Goal: Task Accomplishment & Management: Use online tool/utility

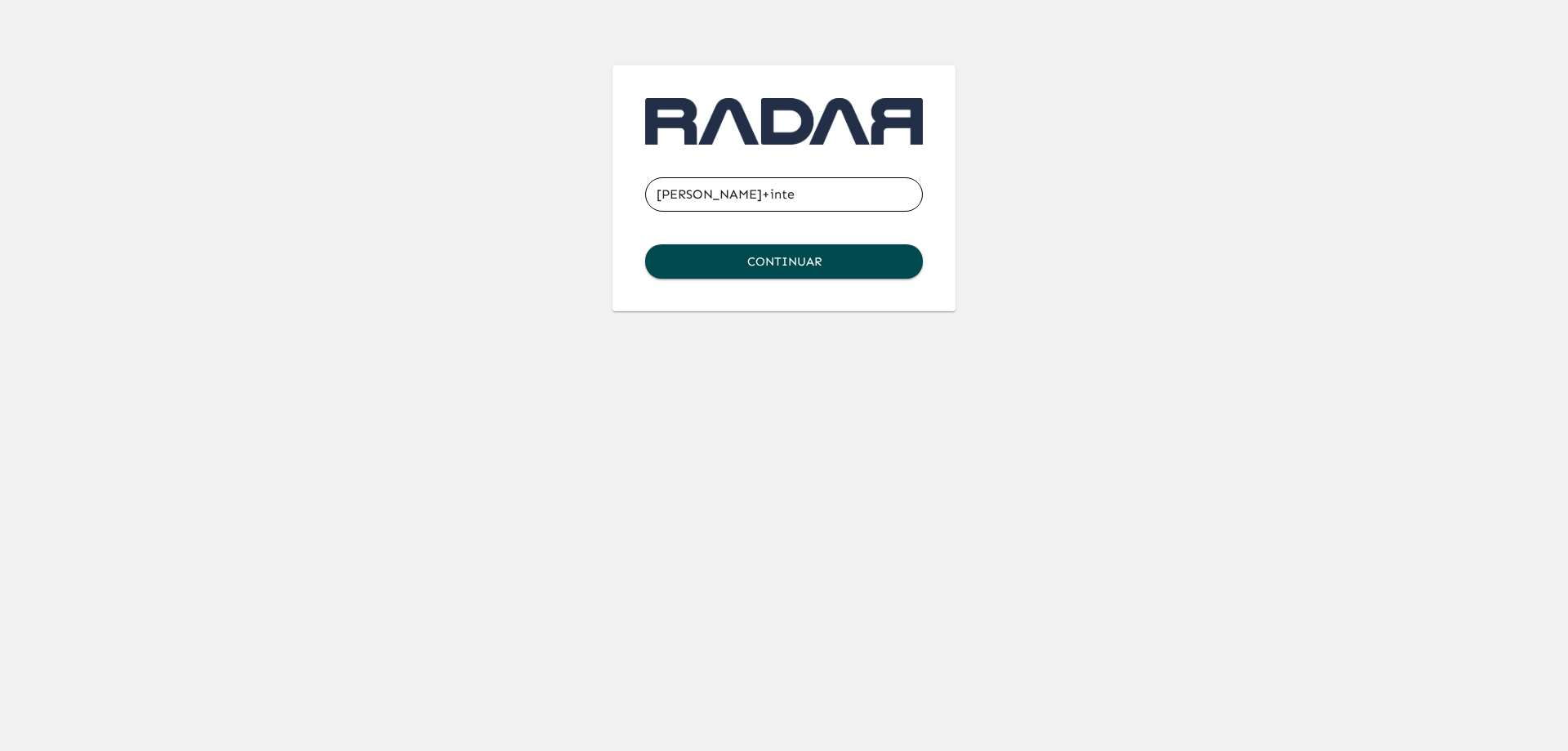
type input "carlos+inter@somosradar.com"
click button "Continuar" at bounding box center [784, 262] width 278 height 34
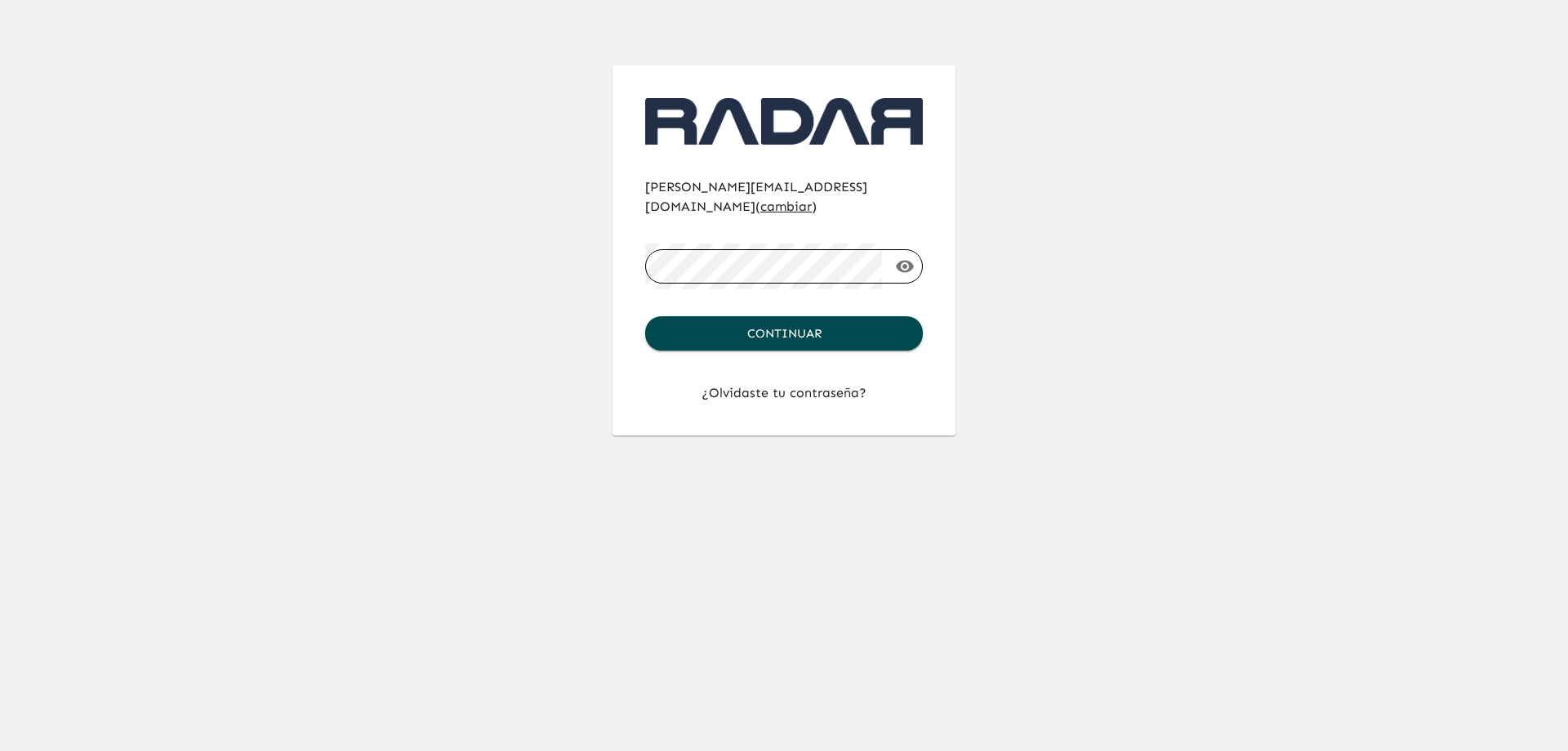
click at [645, 316] on button "Continuar" at bounding box center [784, 333] width 278 height 34
click at [1306, 238] on div "carlos+inter@somosradar.com ( cambiar ) ​ Continuar ¿Olvidaste tu contraseña?" at bounding box center [784, 218] width 1568 height 436
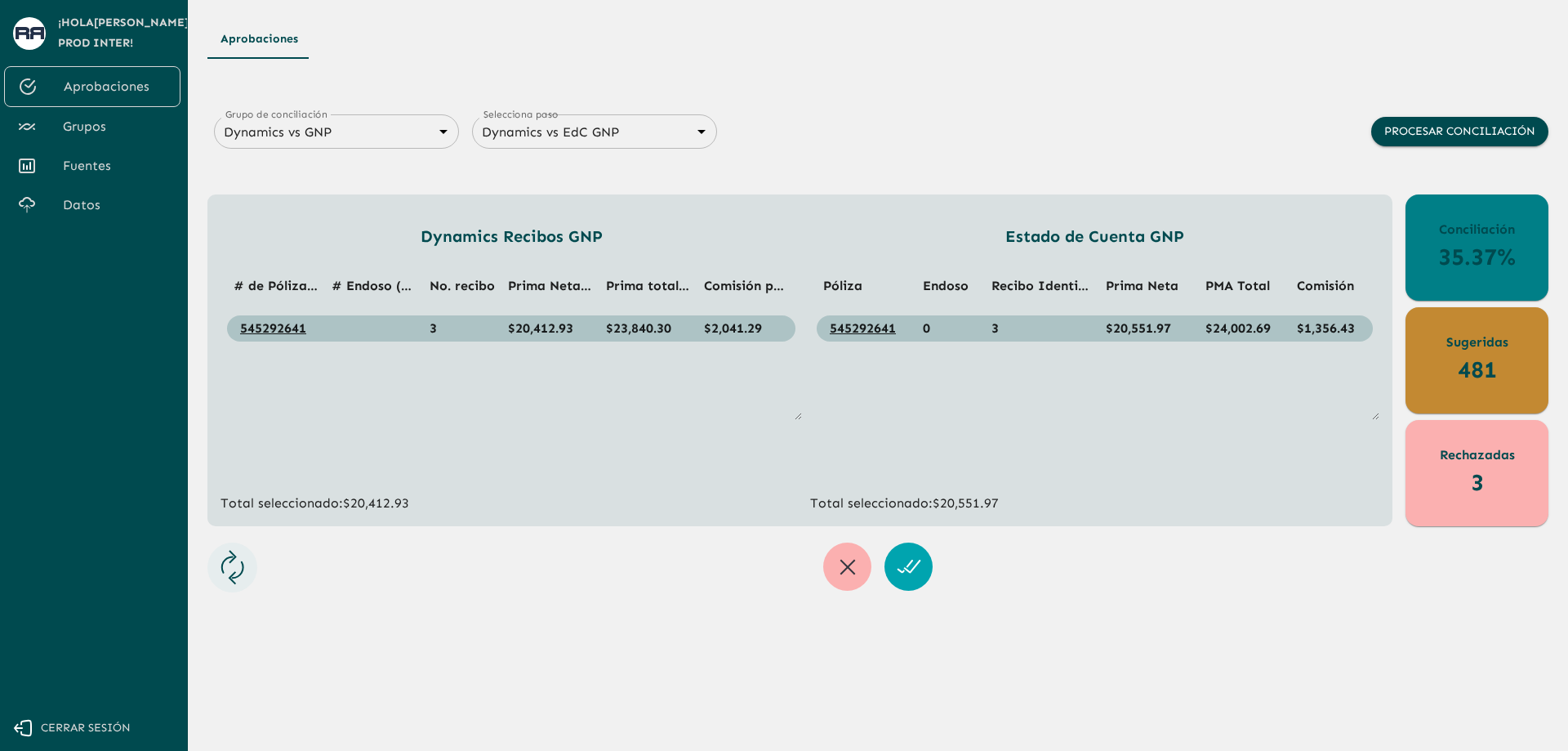
click at [106, 120] on span "Grupos" at bounding box center [114, 127] width 104 height 20
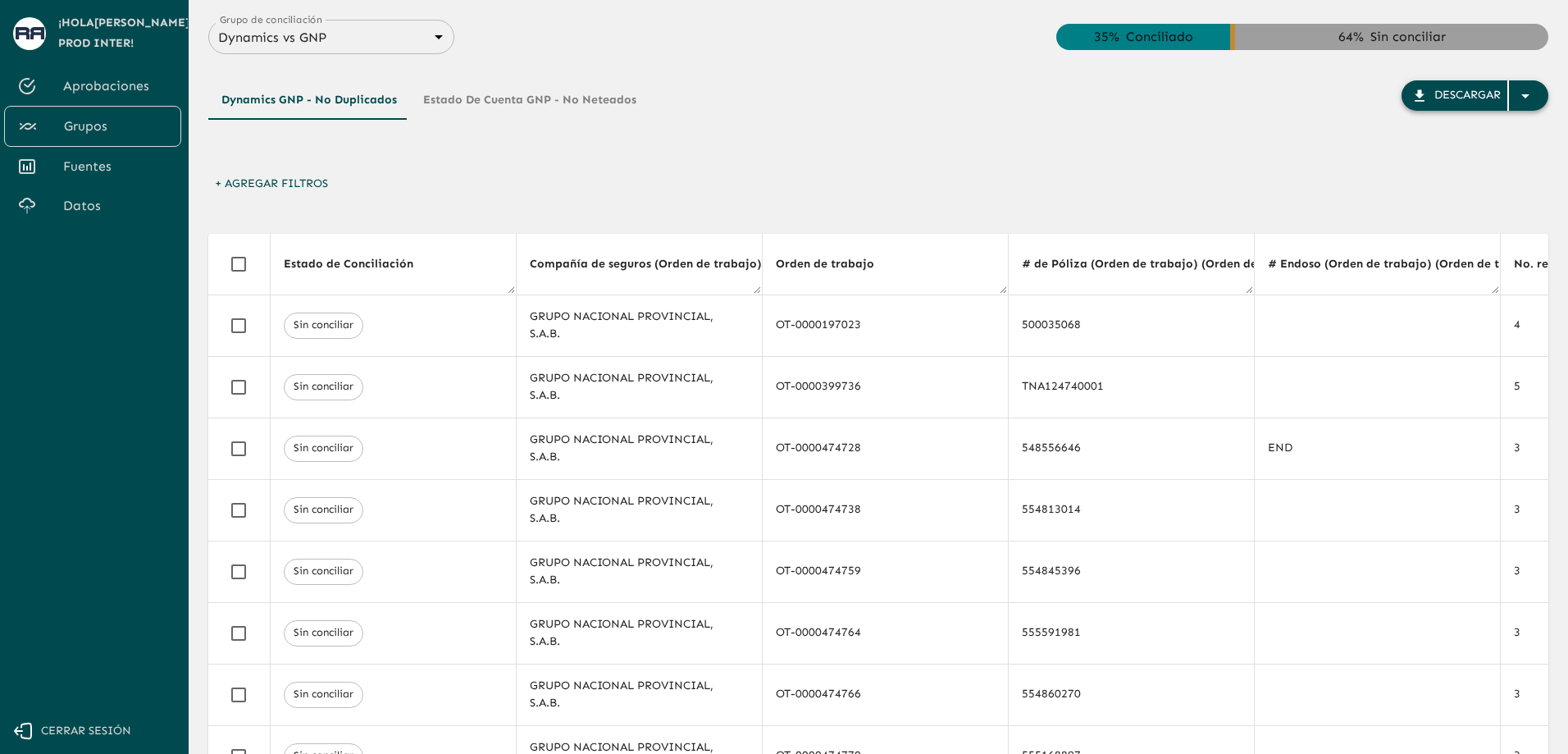
click at [1523, 92] on icon "button" at bounding box center [1525, 96] width 20 height 20
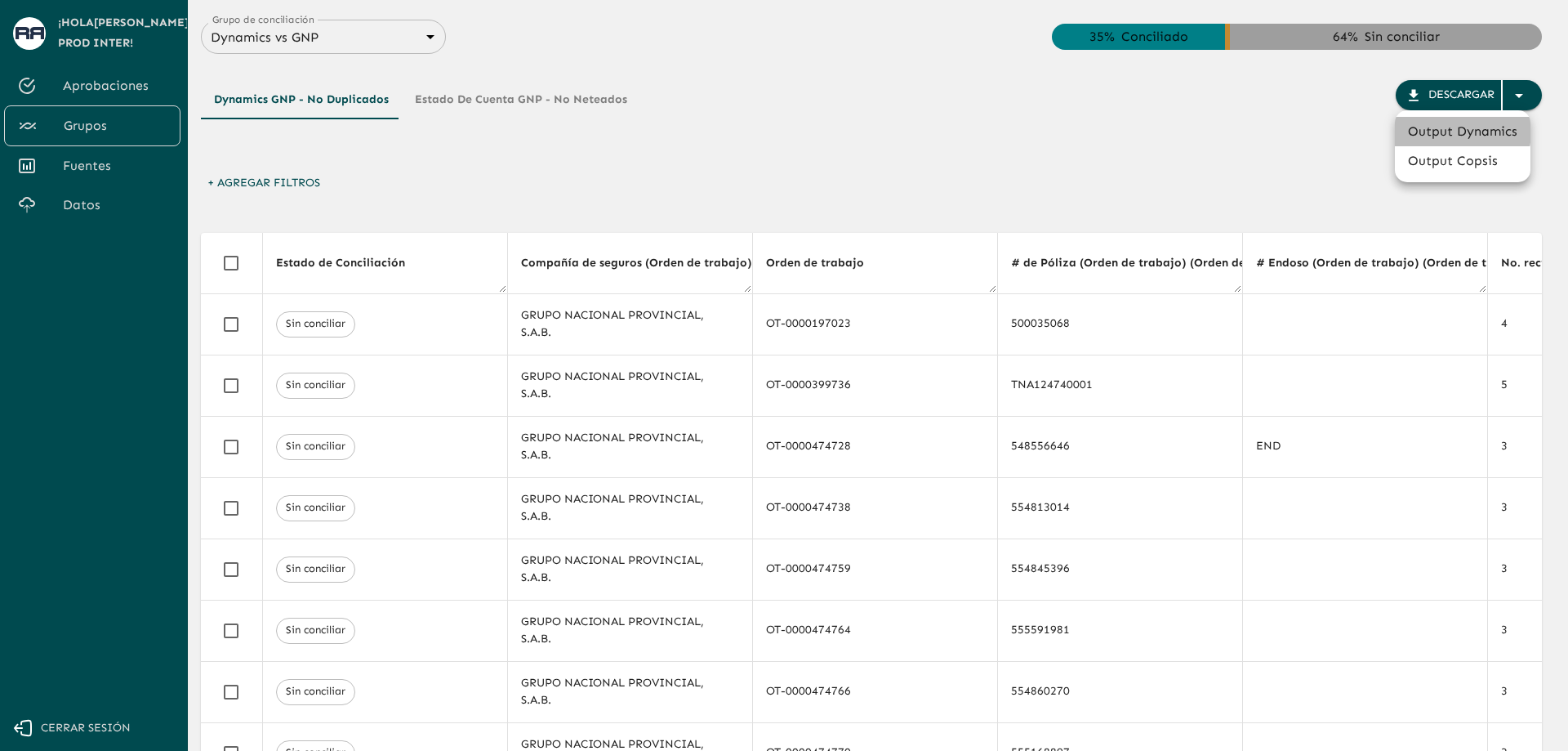
click at [1443, 130] on li "Output Dynamics" at bounding box center [1463, 131] width 136 height 29
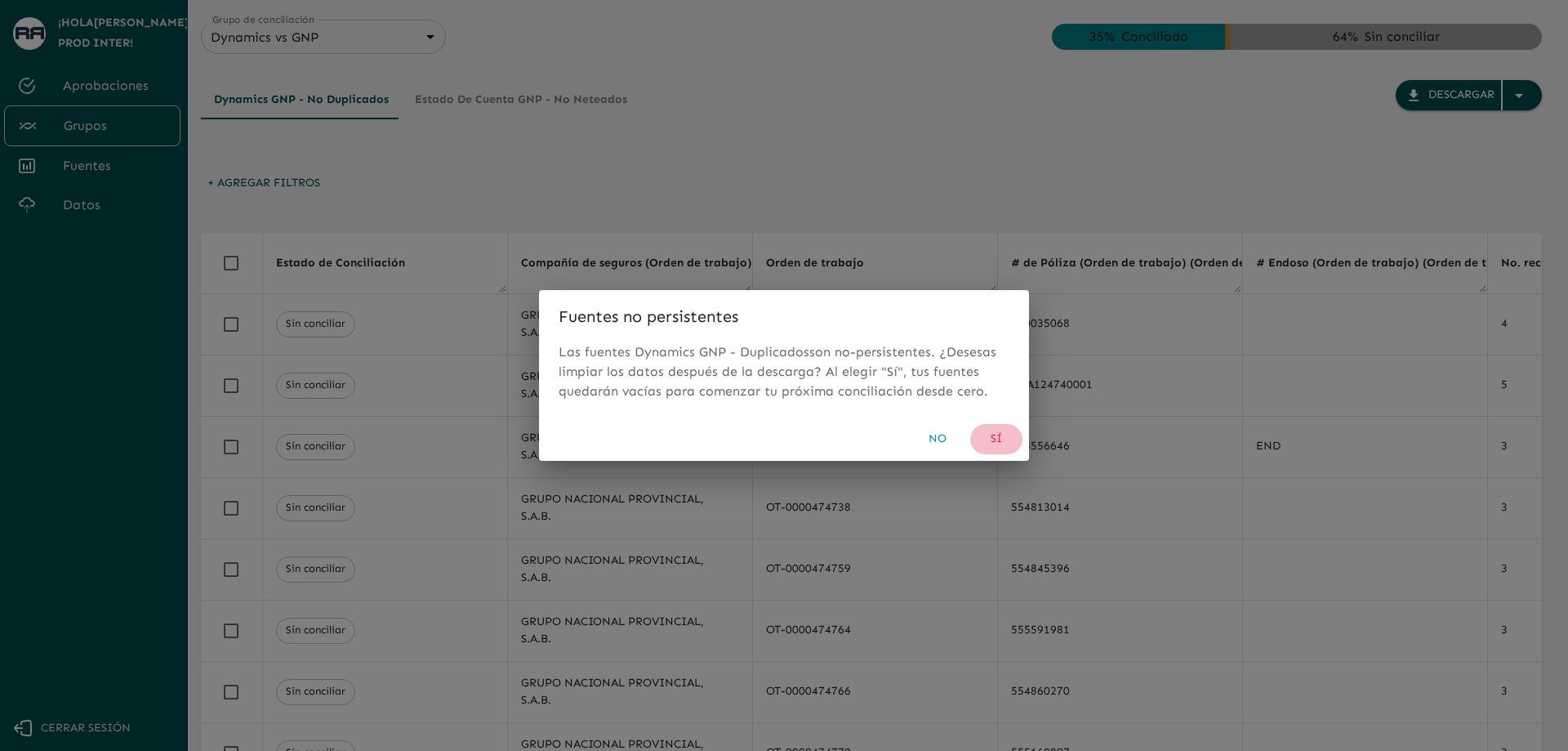
click at [994, 438] on button "Sí" at bounding box center [996, 439] width 53 height 30
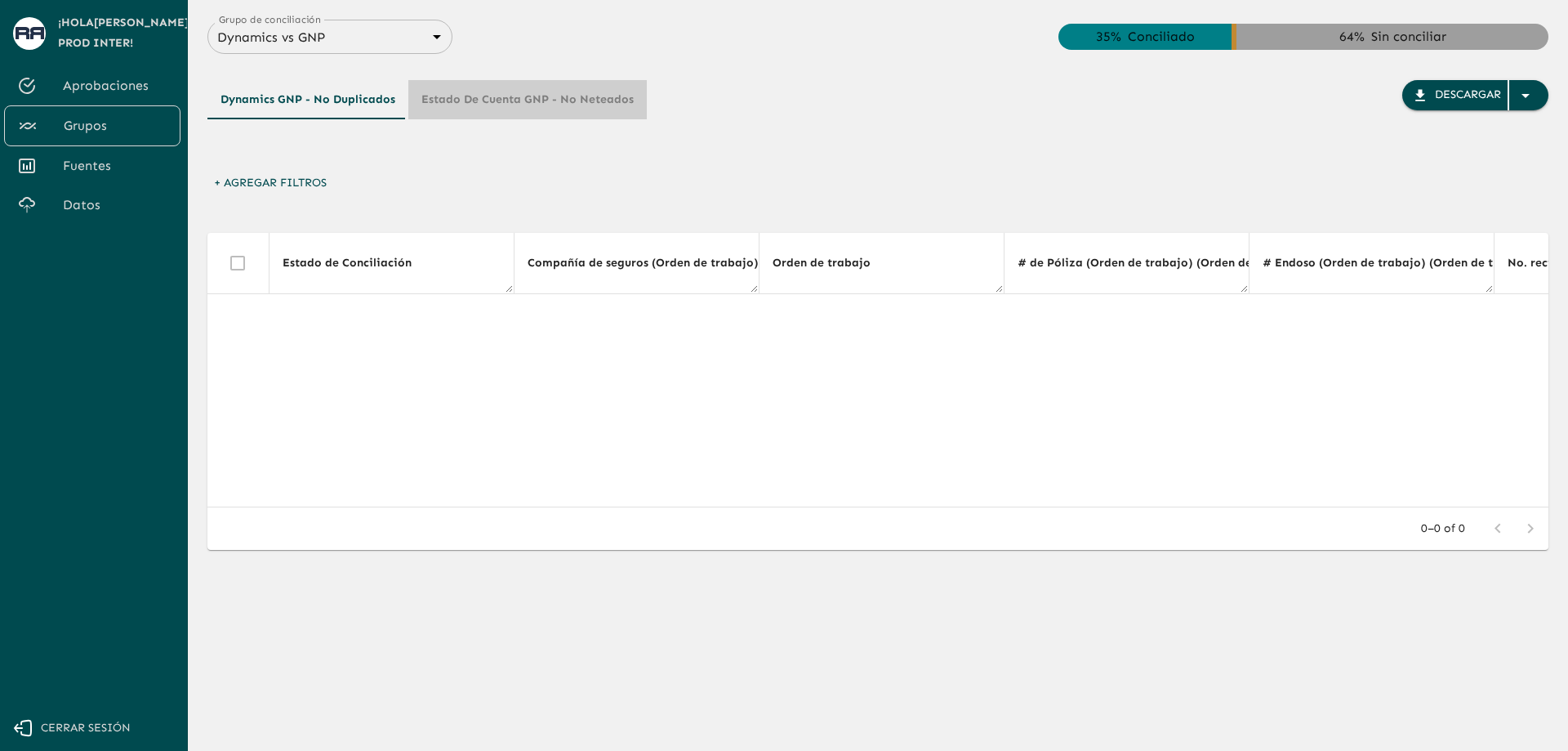
click at [539, 94] on button "Estado de Cuenta GNP - No Neteados" at bounding box center [527, 100] width 238 height 39
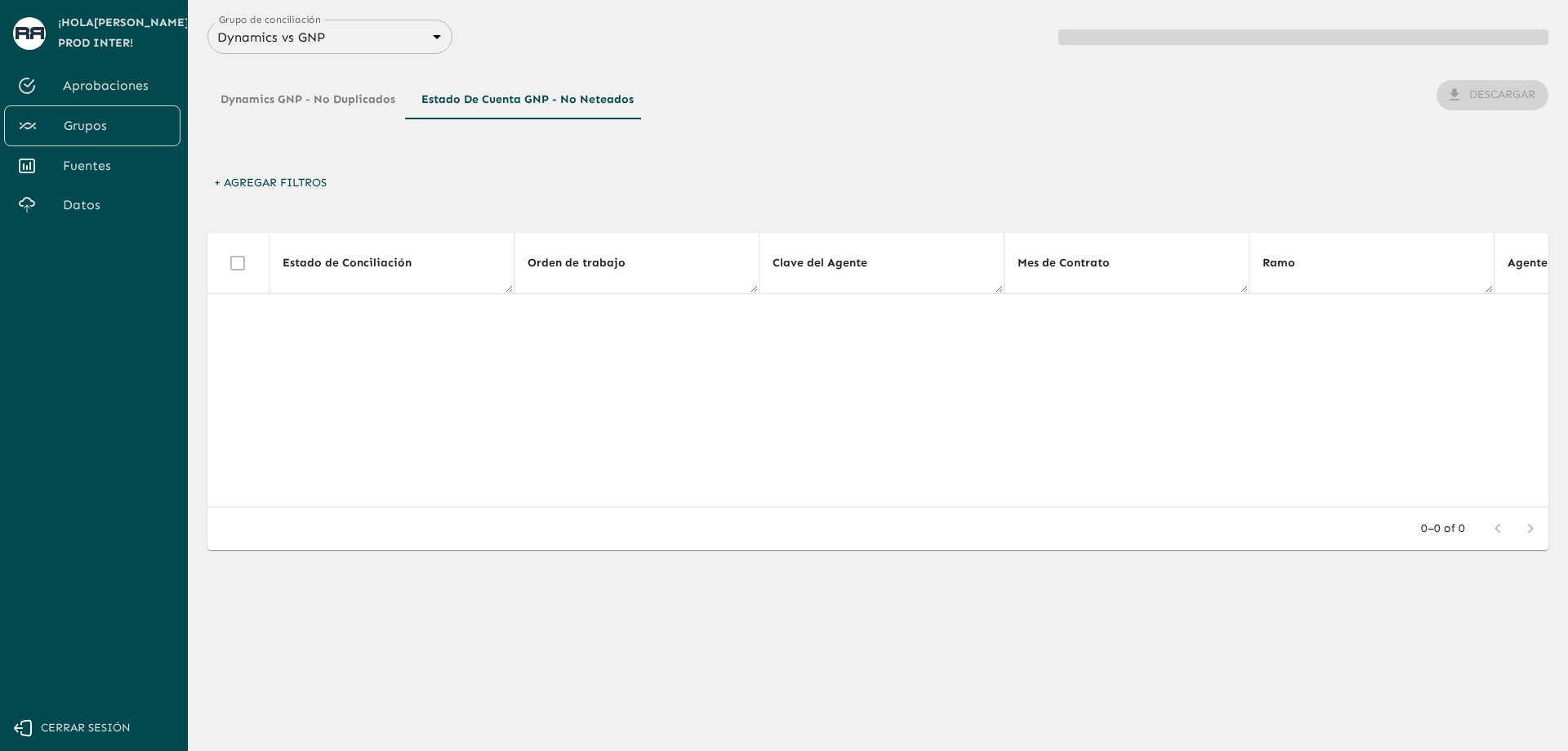
click at [334, 95] on button "Dynamics GNP - No Duplicados" at bounding box center [307, 100] width 201 height 39
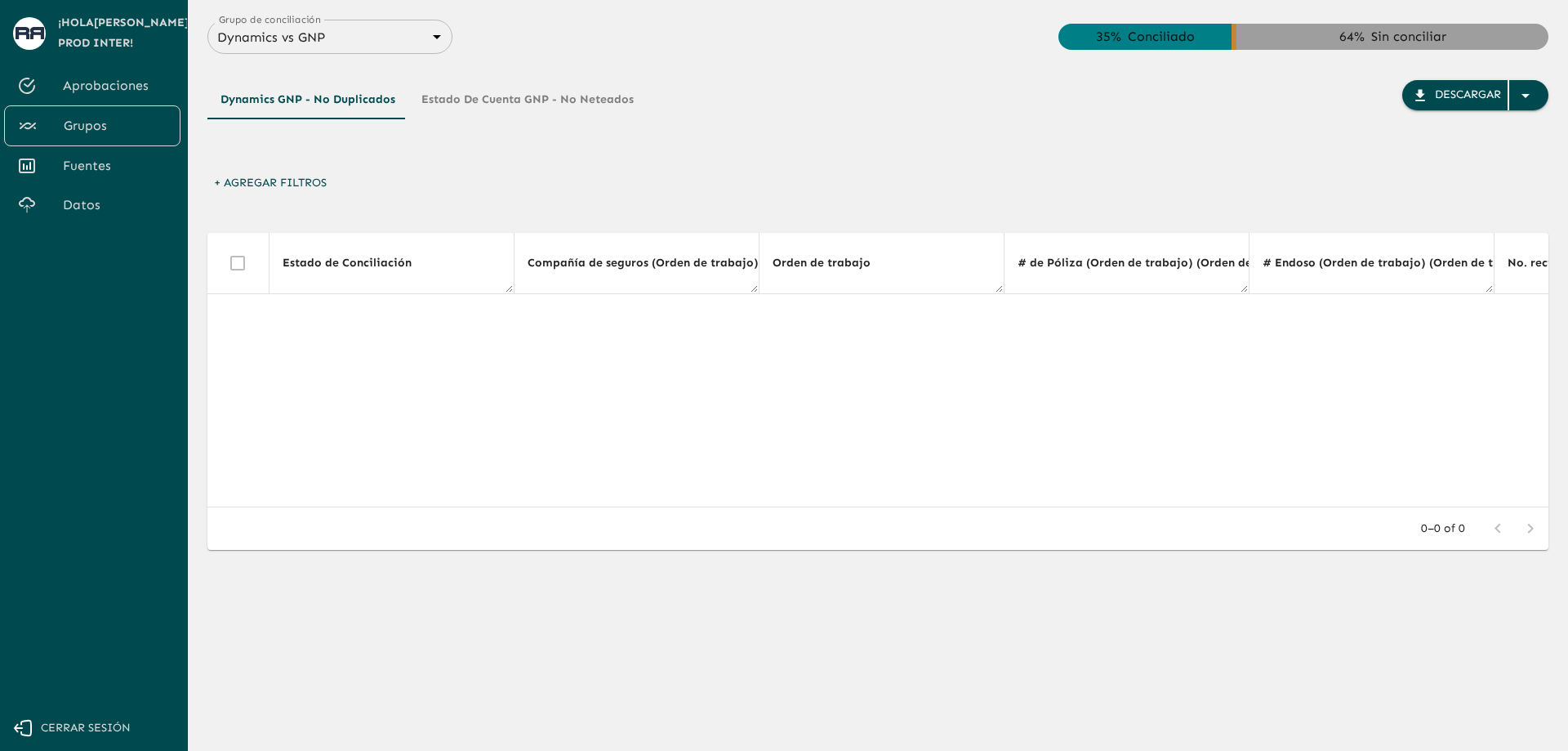
click at [429, 34] on body "Se están procesando los movimientos. Algunas acciones permanecerán deshabilitad…" at bounding box center [784, 375] width 1568 height 751
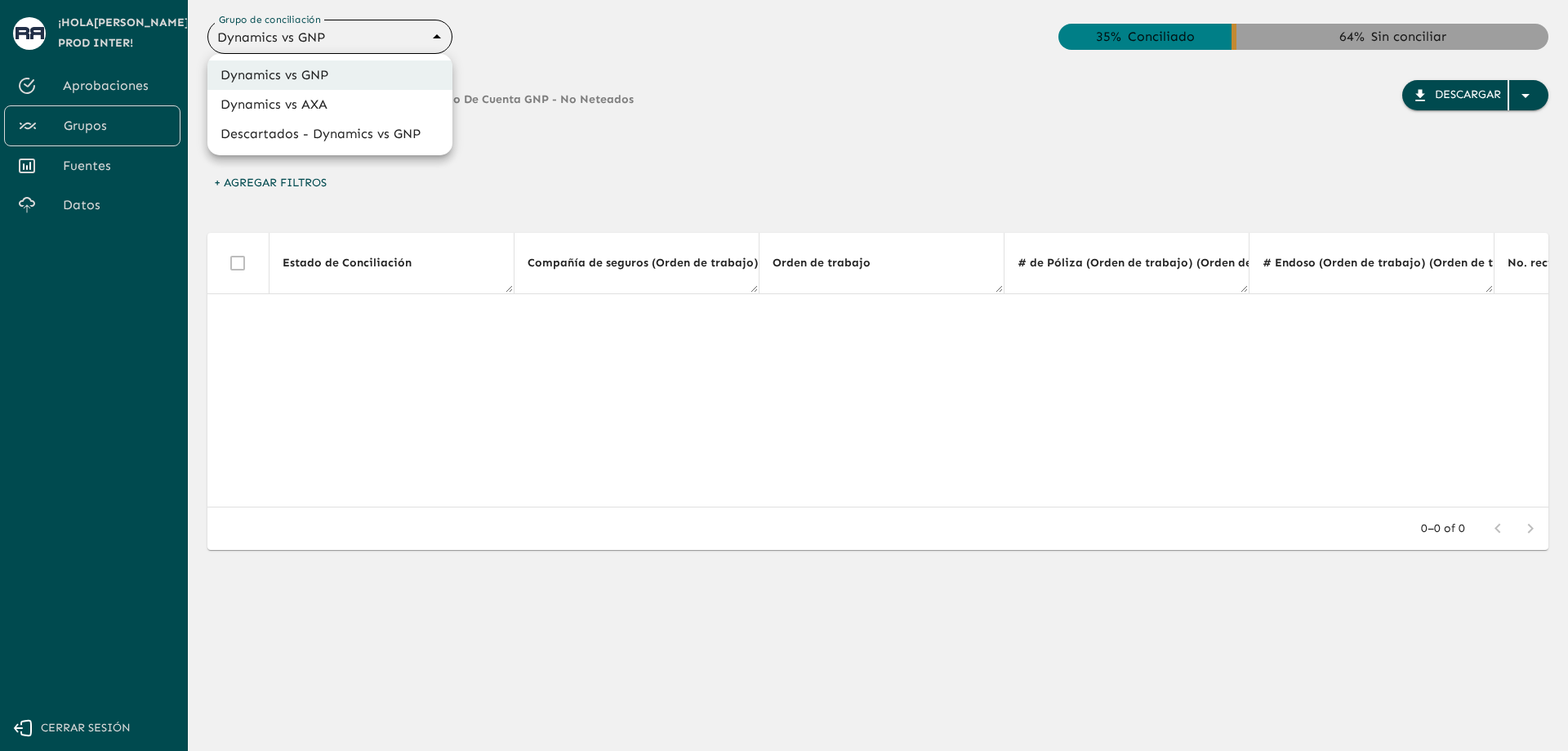
click at [601, 45] on div at bounding box center [784, 375] width 1568 height 751
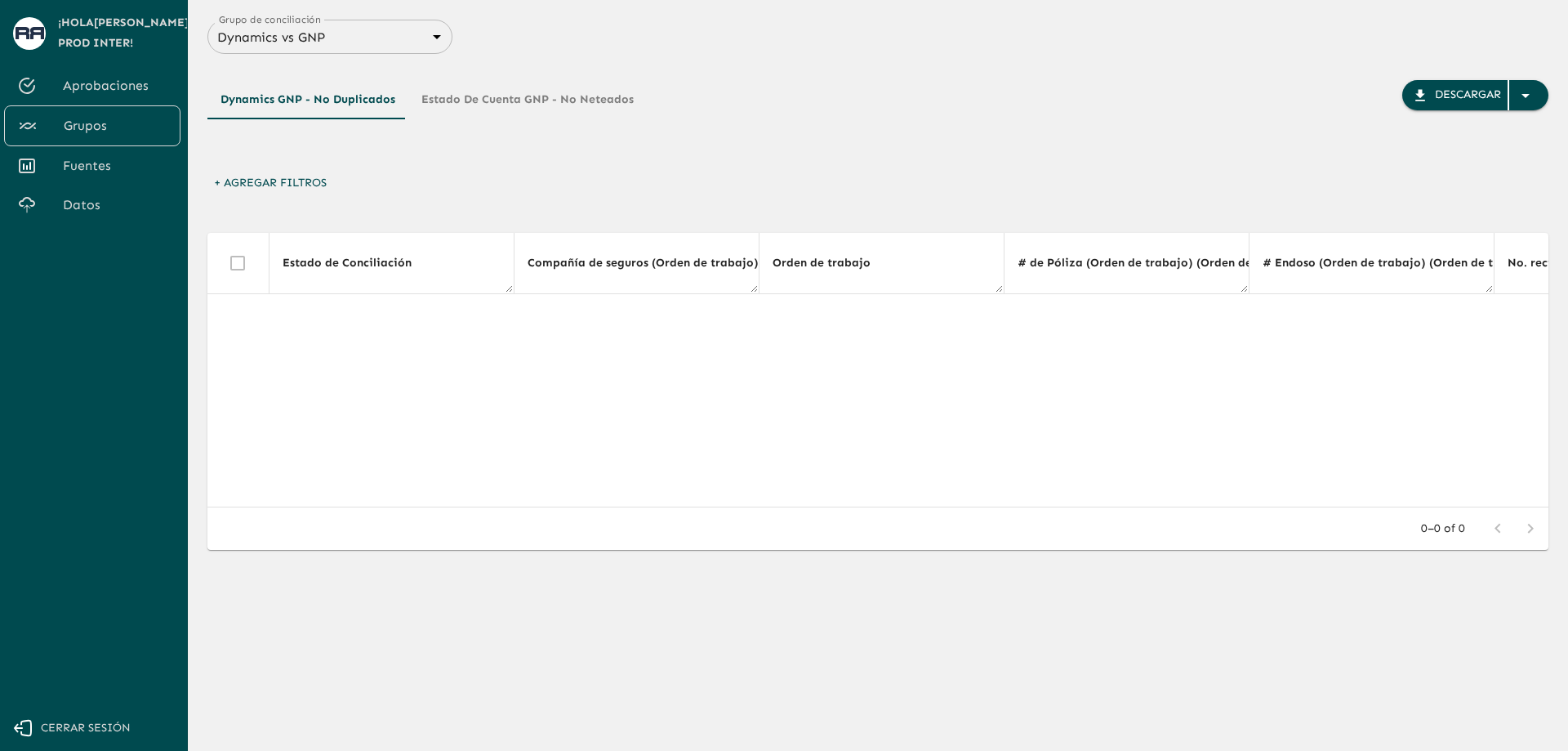
click at [545, 104] on button "Estado de Cuenta GNP - No Neteados" at bounding box center [527, 100] width 238 height 39
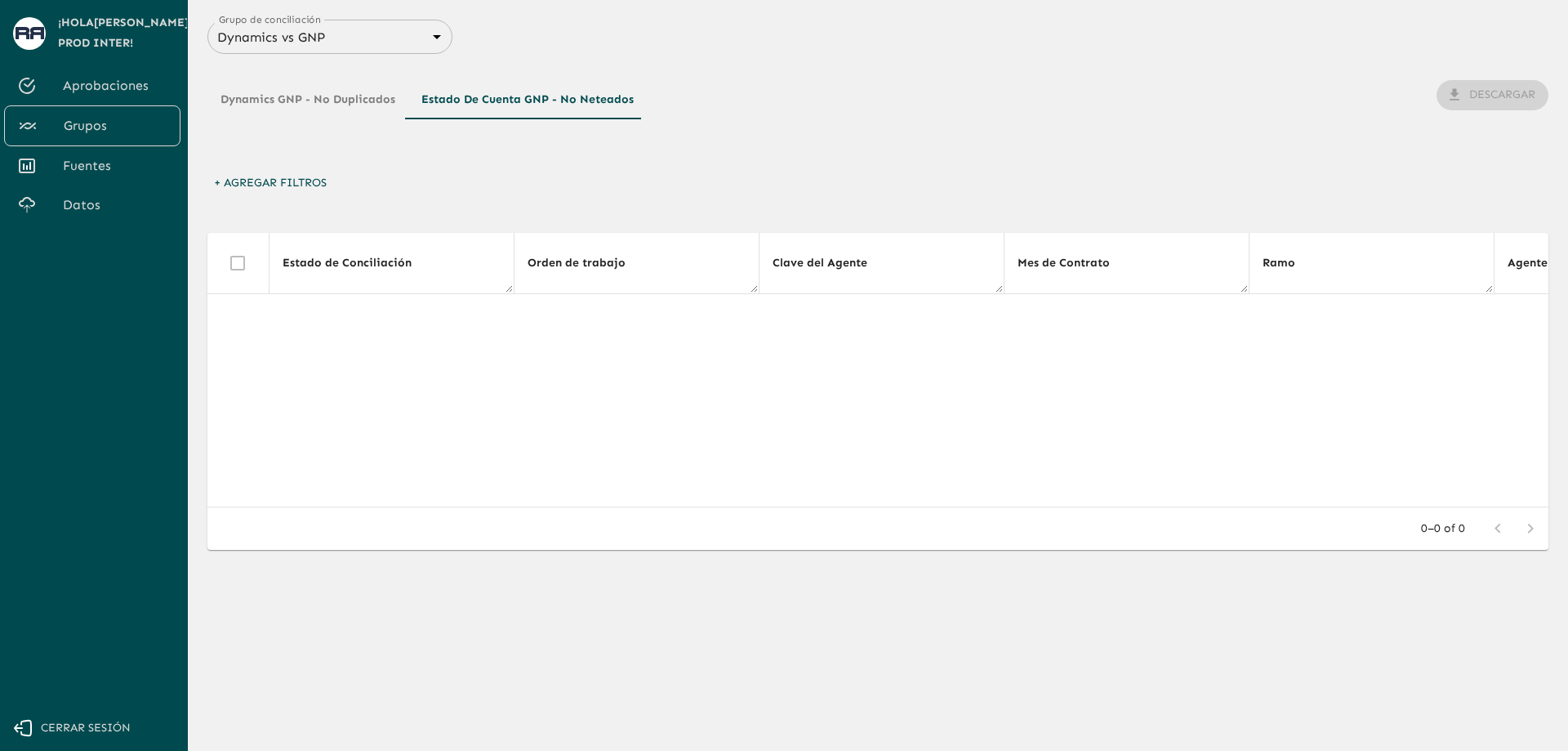
click at [300, 107] on button "Dynamics GNP - No Duplicados" at bounding box center [307, 100] width 201 height 39
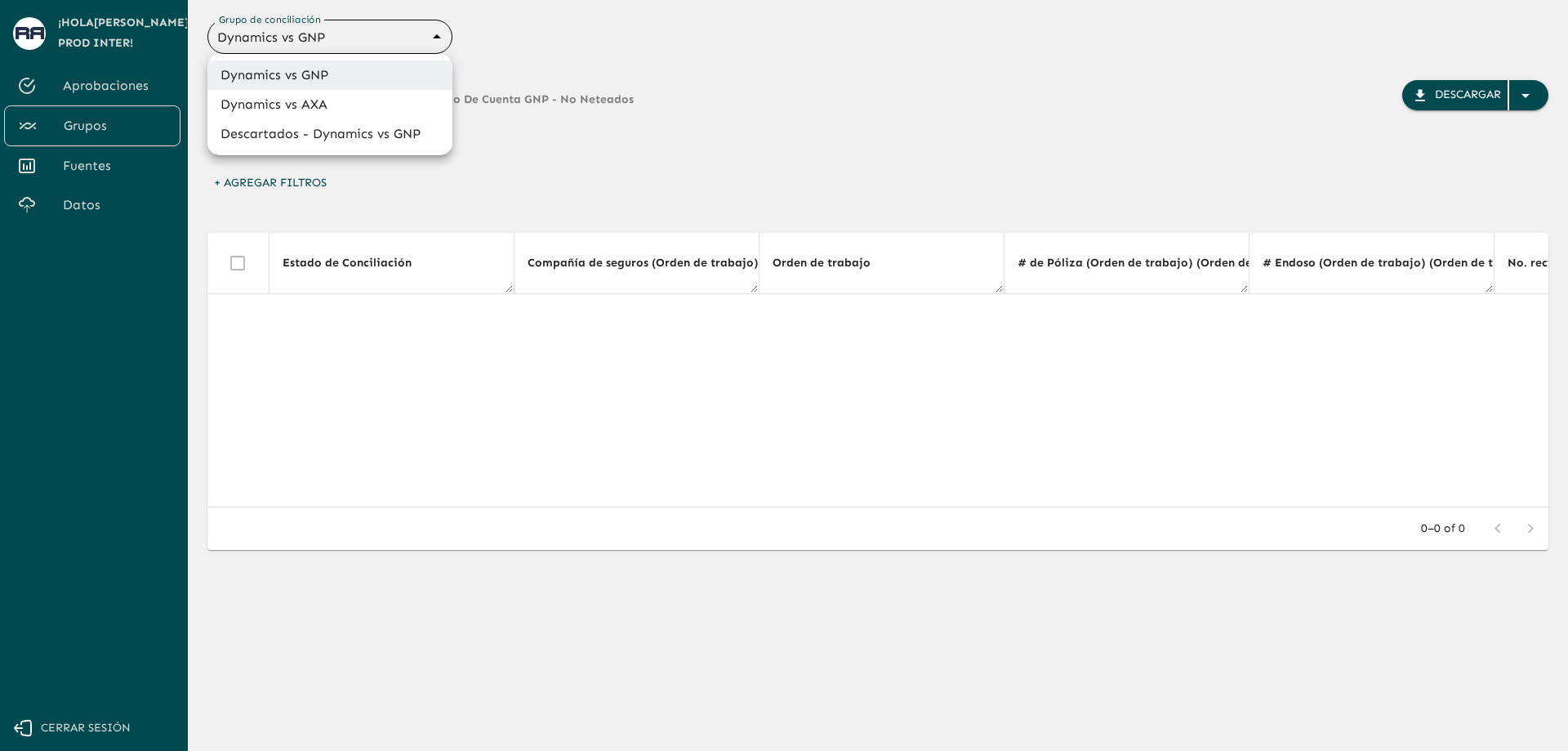
click at [381, 31] on body "Se están procesando los movimientos. Algunas acciones permanecerán deshabilitad…" at bounding box center [784, 375] width 1568 height 751
click at [329, 101] on li "Dynamics vs AXA" at bounding box center [329, 104] width 245 height 29
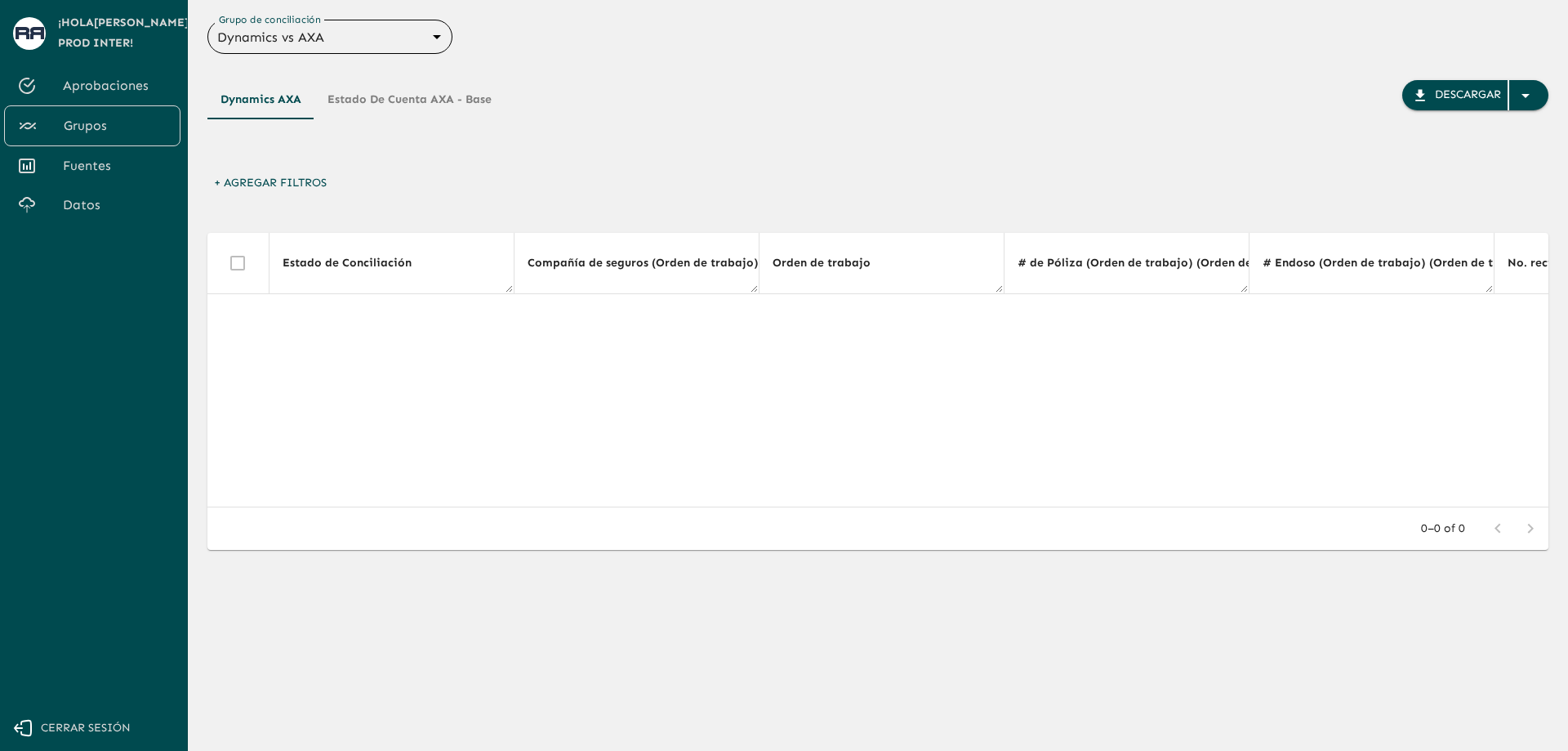
click at [404, 105] on button "Estado de cuenta AXA - Base" at bounding box center [409, 100] width 190 height 39
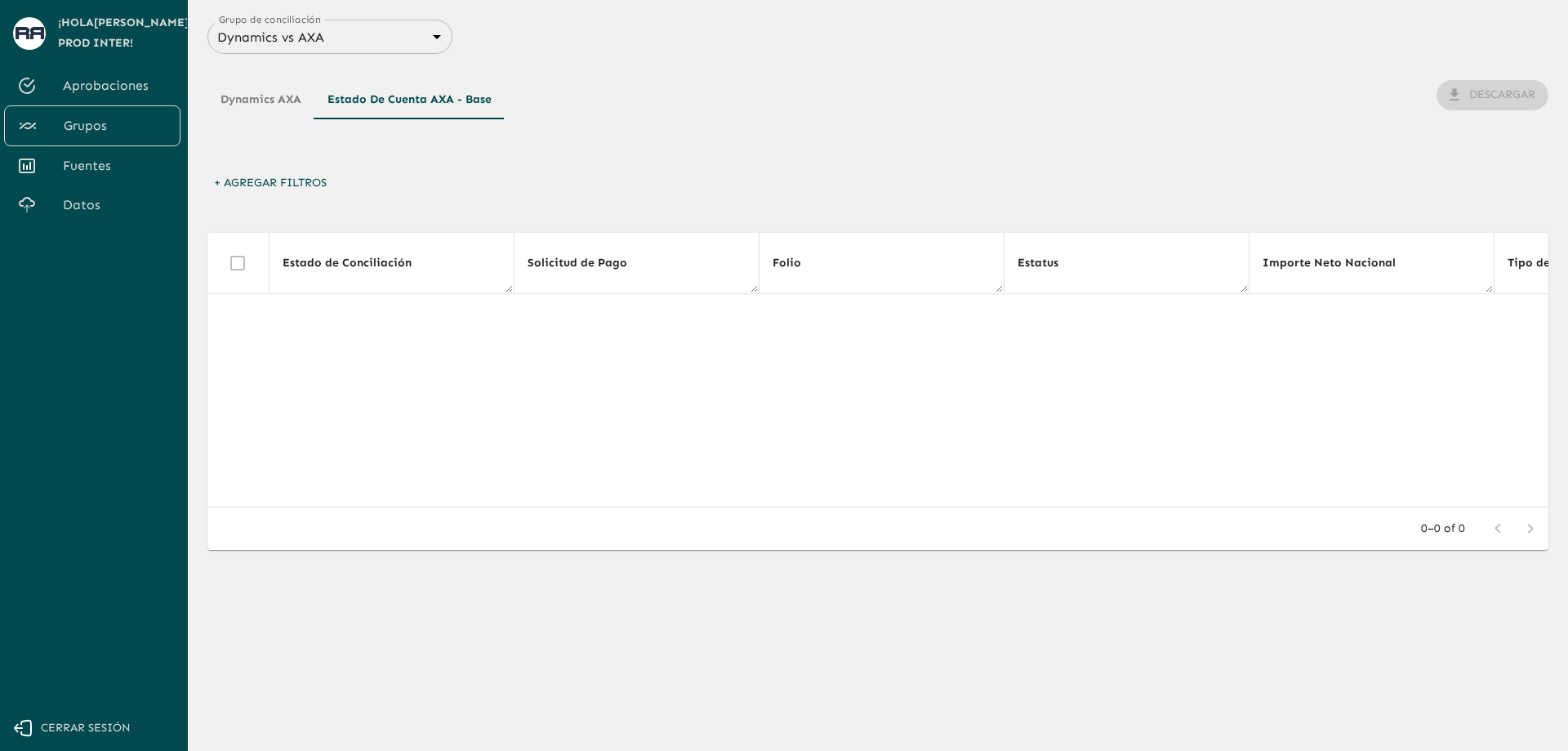
click at [262, 94] on button "Dynamics AXA" at bounding box center [261, 100] width 107 height 39
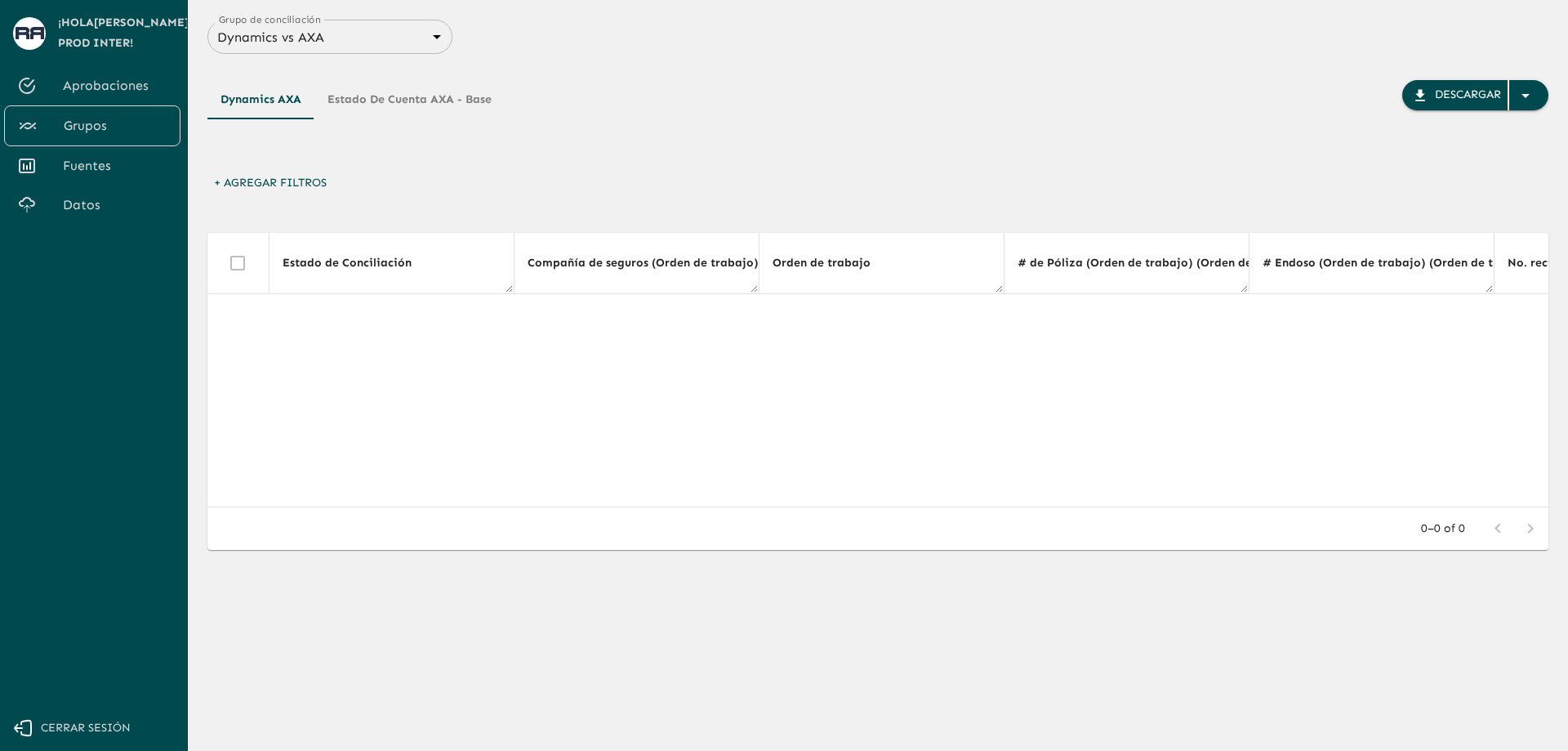
click at [368, 34] on body "Se están procesando los movimientos. Algunas acciones permanecerán deshabilitad…" at bounding box center [784, 375] width 1568 height 751
click at [348, 133] on li "Descartados - Dynamics vs GNP" at bounding box center [329, 134] width 245 height 29
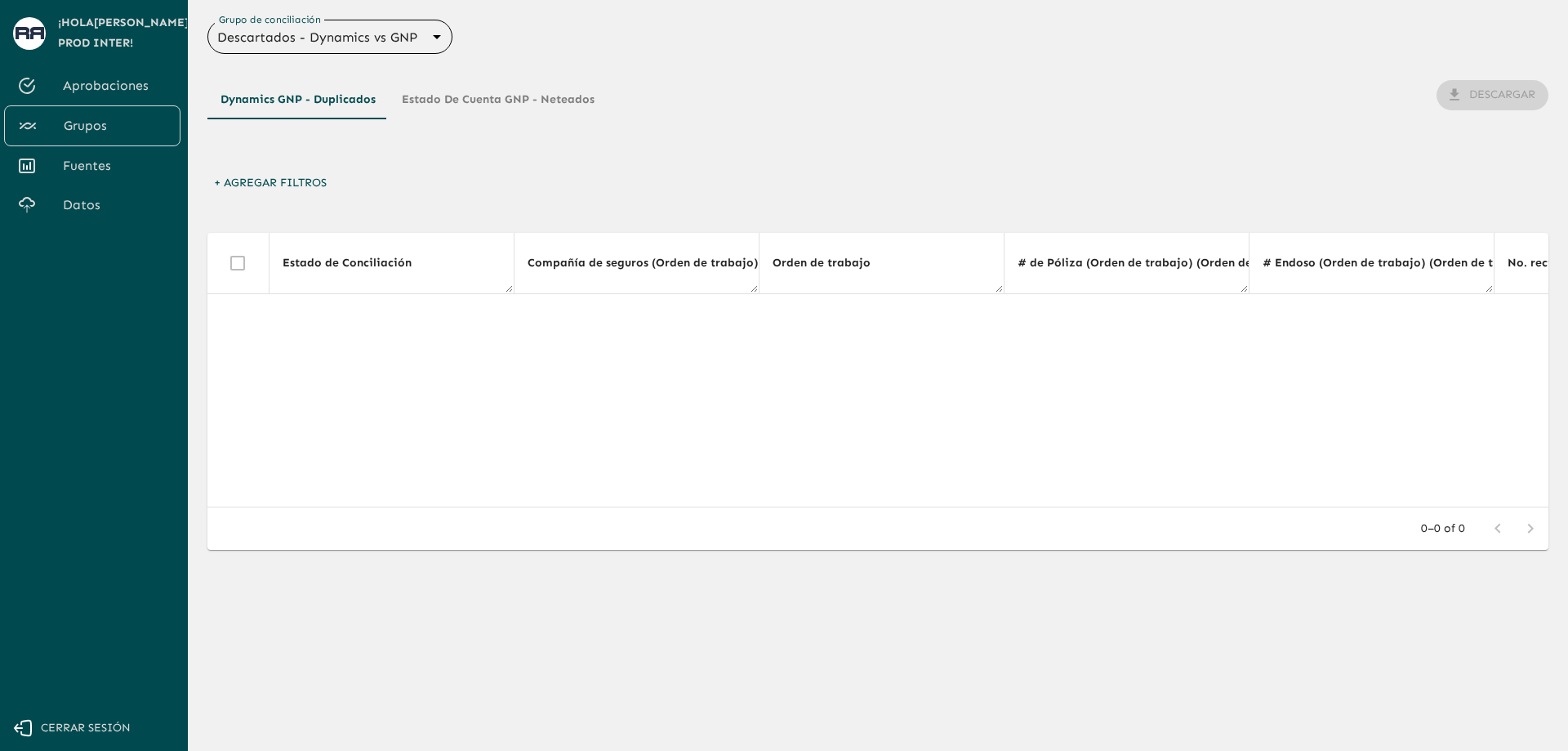
click at [382, 33] on body "Se están procesando los movimientos. Algunas acciones permanecerán deshabilitad…" at bounding box center [784, 375] width 1568 height 751
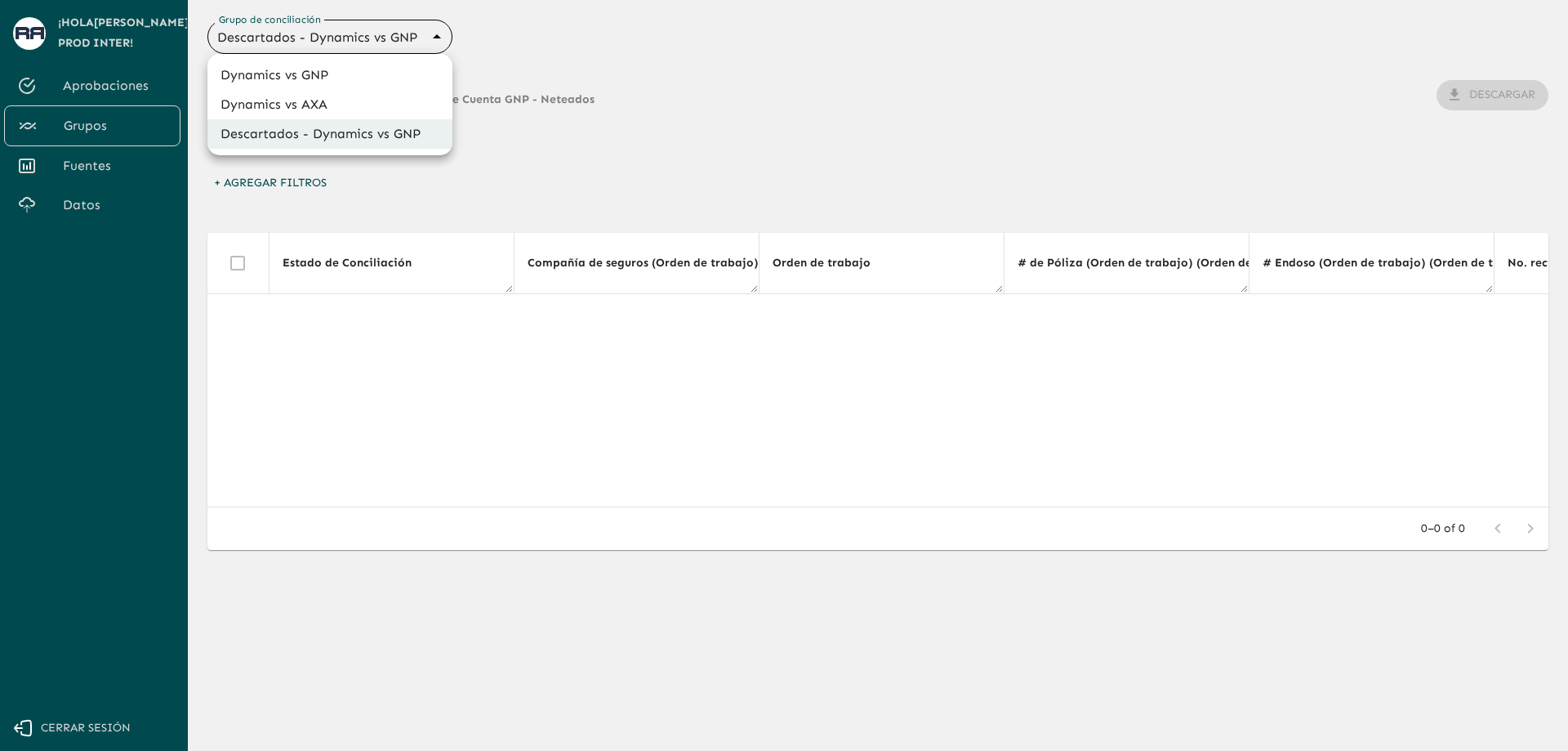
click at [352, 63] on li "Dynamics vs GNP" at bounding box center [329, 75] width 245 height 29
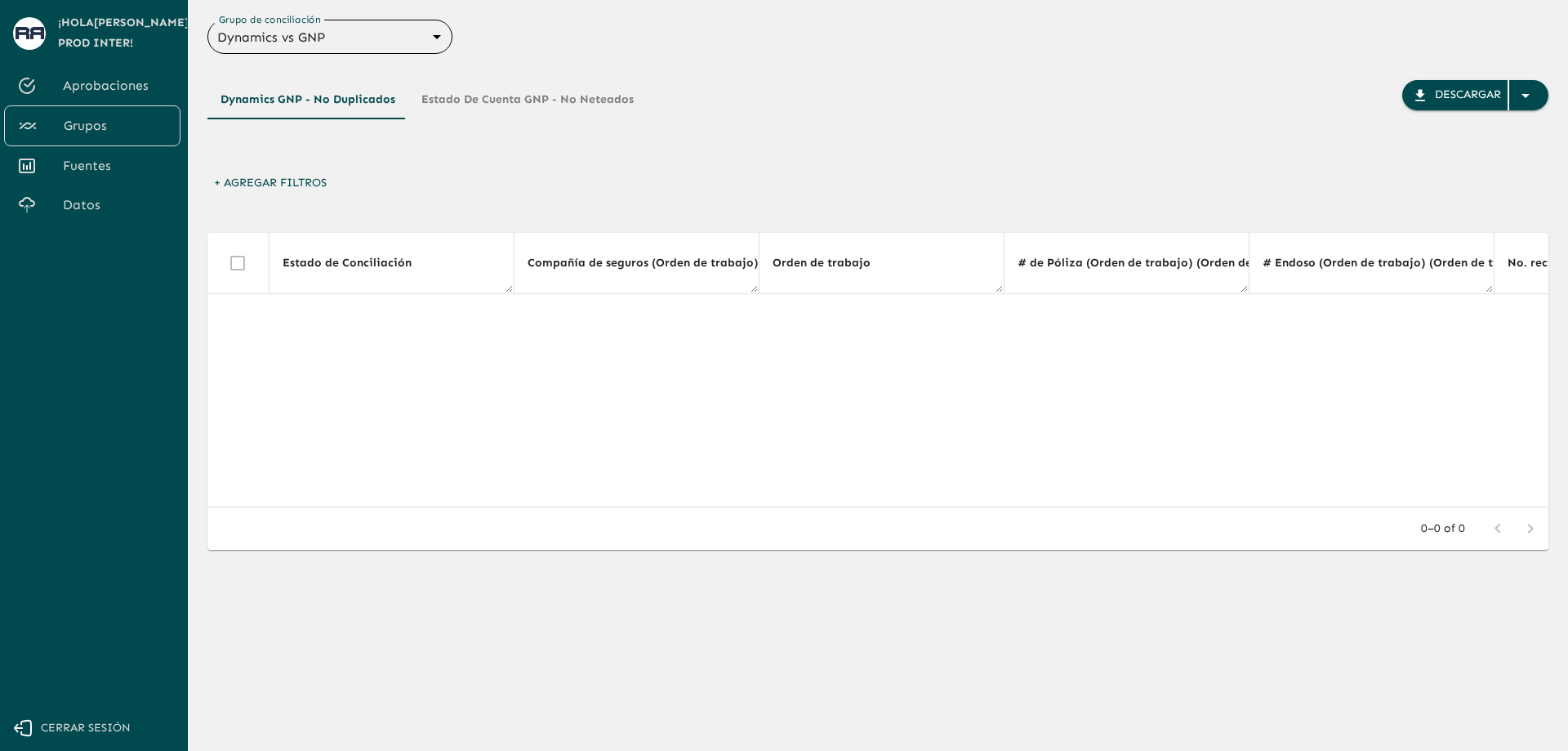
click at [376, 33] on body "Se están procesando los movimientos. Algunas acciones permanecerán deshabilitad…" at bounding box center [784, 375] width 1568 height 751
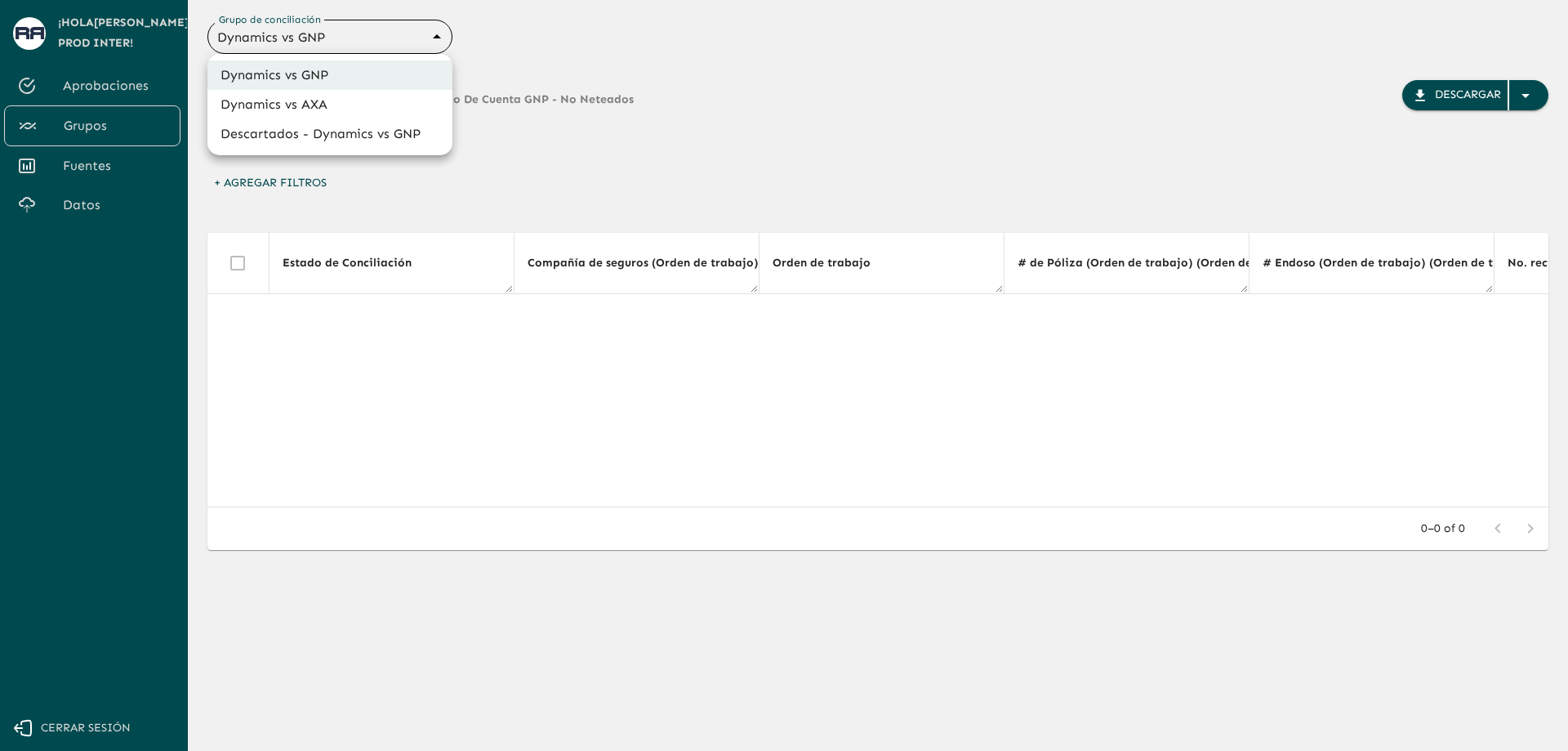
click at [345, 96] on li "Dynamics vs AXA" at bounding box center [329, 104] width 245 height 29
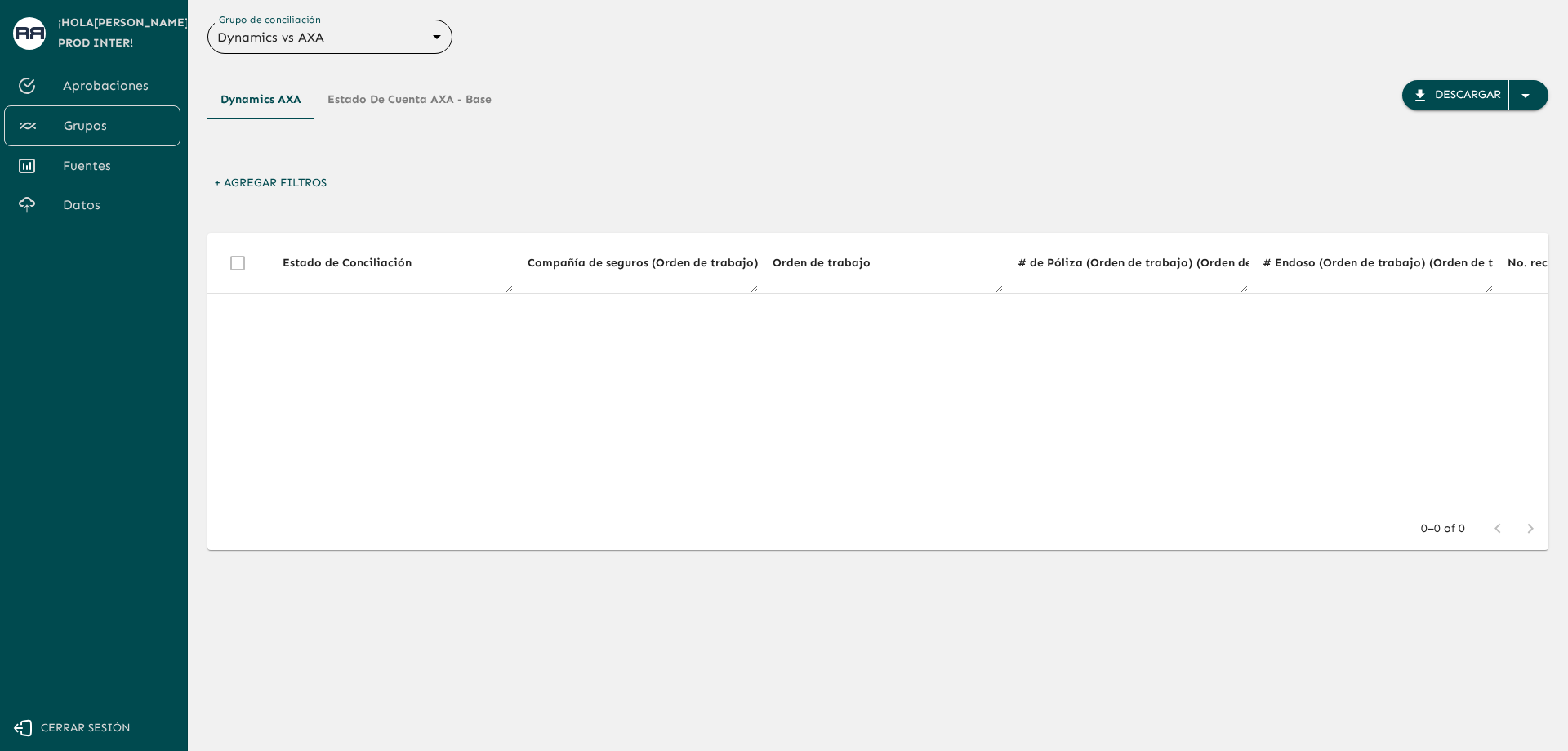
click at [370, 38] on body "Se están procesando los movimientos. Algunas acciones permanecerán deshabilitad…" at bounding box center [784, 375] width 1568 height 751
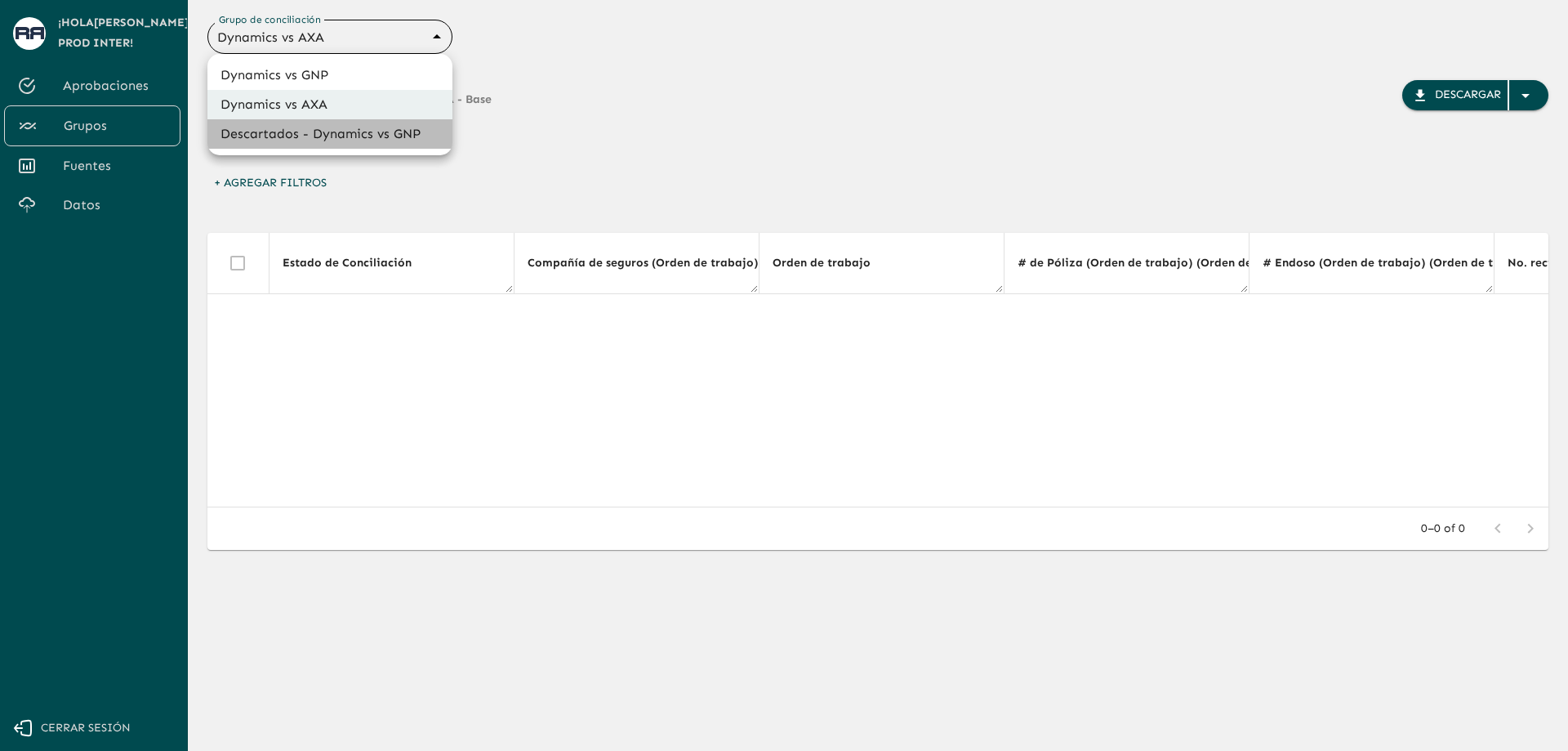
click at [345, 135] on li "Descartados - Dynamics vs GNP" at bounding box center [329, 134] width 245 height 29
type input "6854393e15205559d9cb70bf"
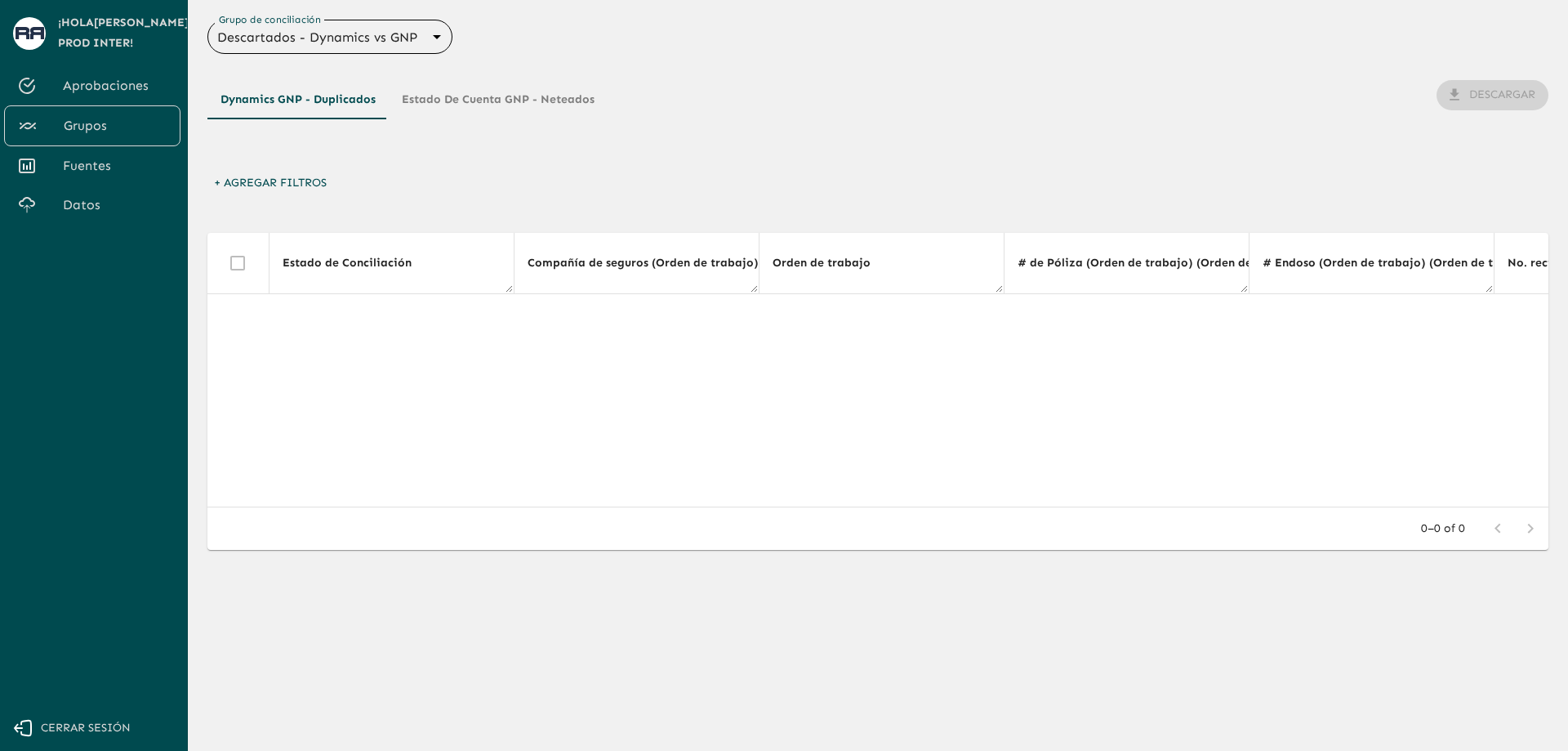
click at [125, 92] on span "Aprobaciones" at bounding box center [114, 86] width 104 height 20
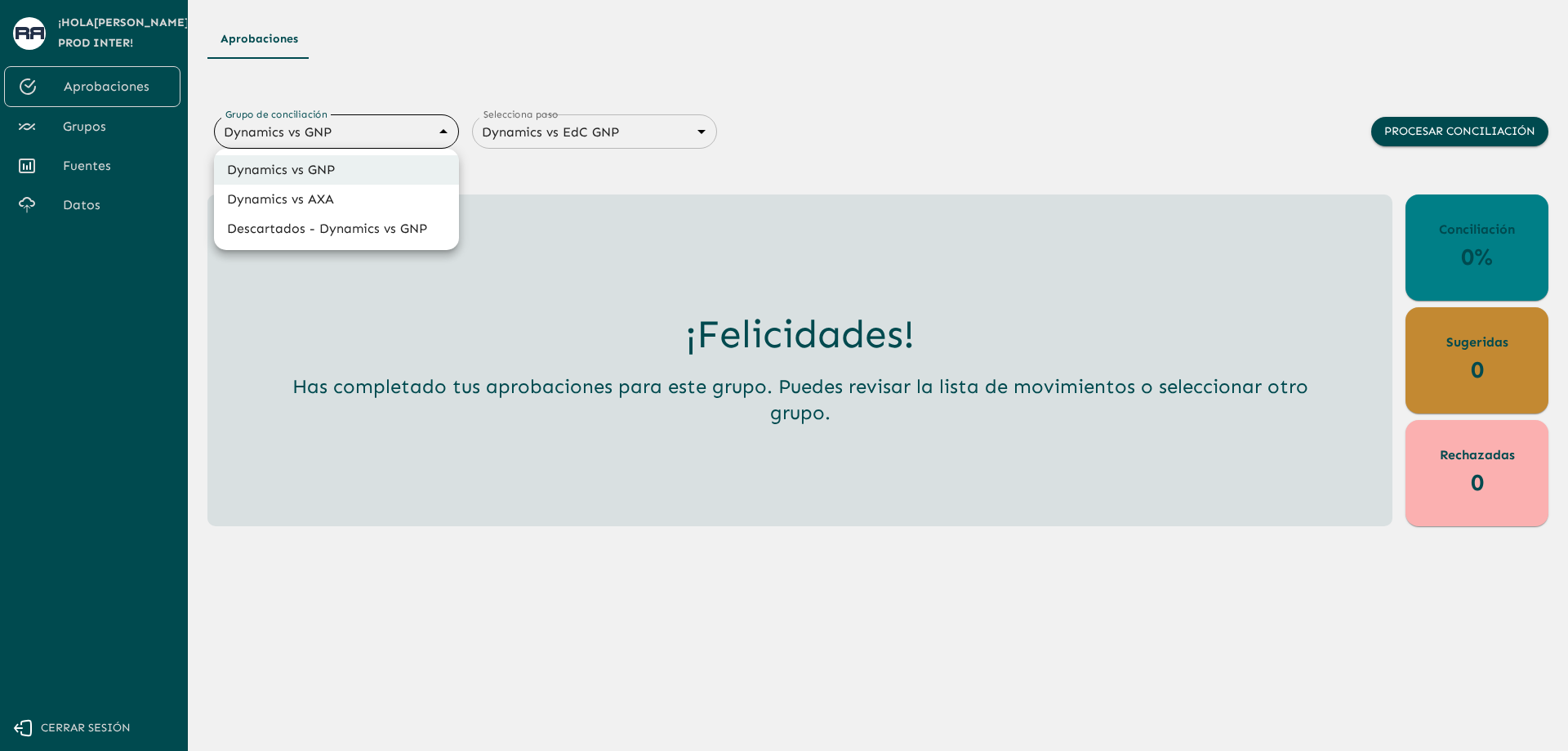
click at [364, 131] on body "Se están procesando los movimientos. Algunas acciones permanecerán deshabilitad…" at bounding box center [784, 375] width 1568 height 751
click at [355, 197] on li "Dynamics vs AXA" at bounding box center [336, 199] width 245 height 29
type input "688d0fb445366dcf85fc95f2"
type input "688d222080ad215155b0dc6c"
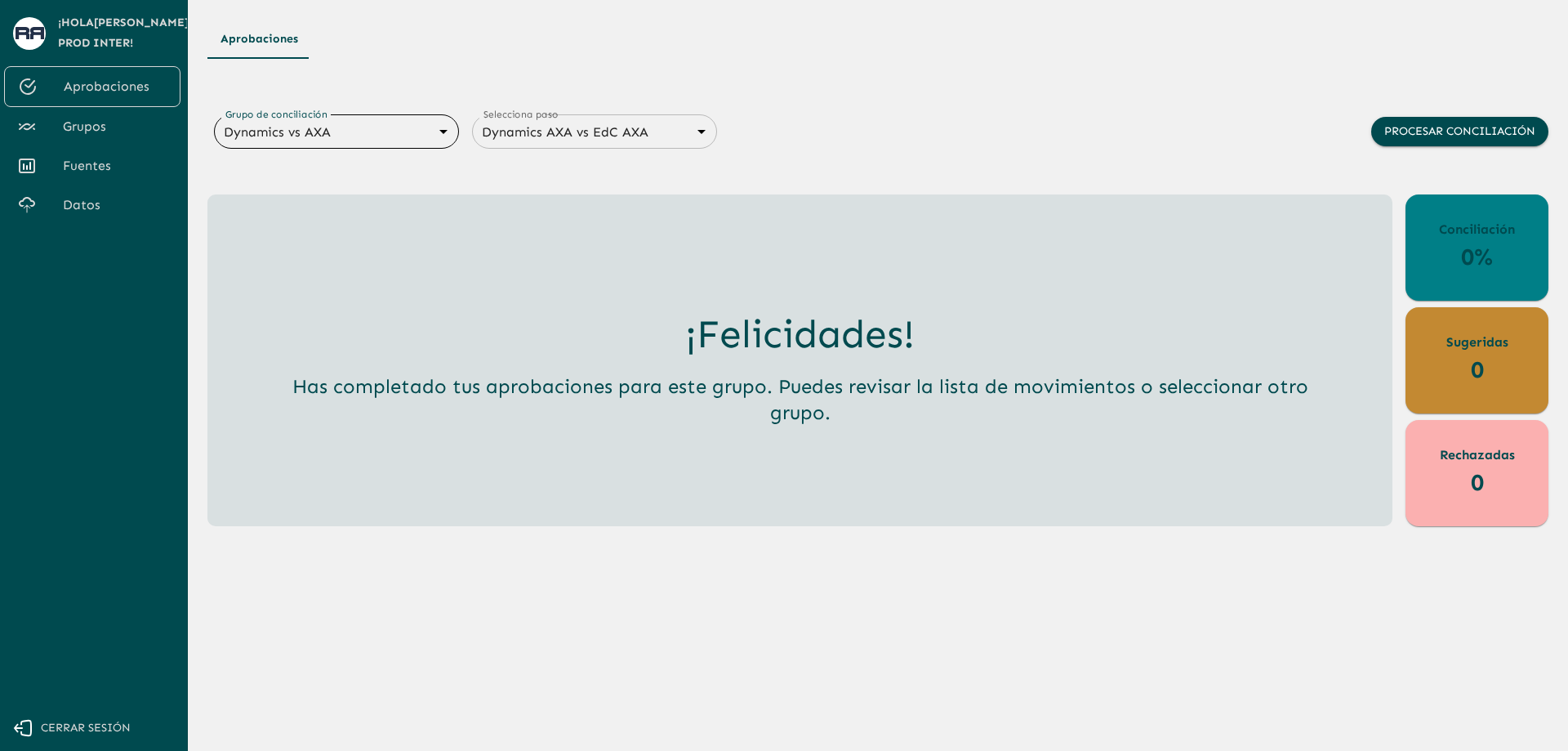
click at [367, 128] on body "Se están procesando los movimientos. Algunas acciones permanecerán deshabilitad…" at bounding box center [784, 375] width 1568 height 751
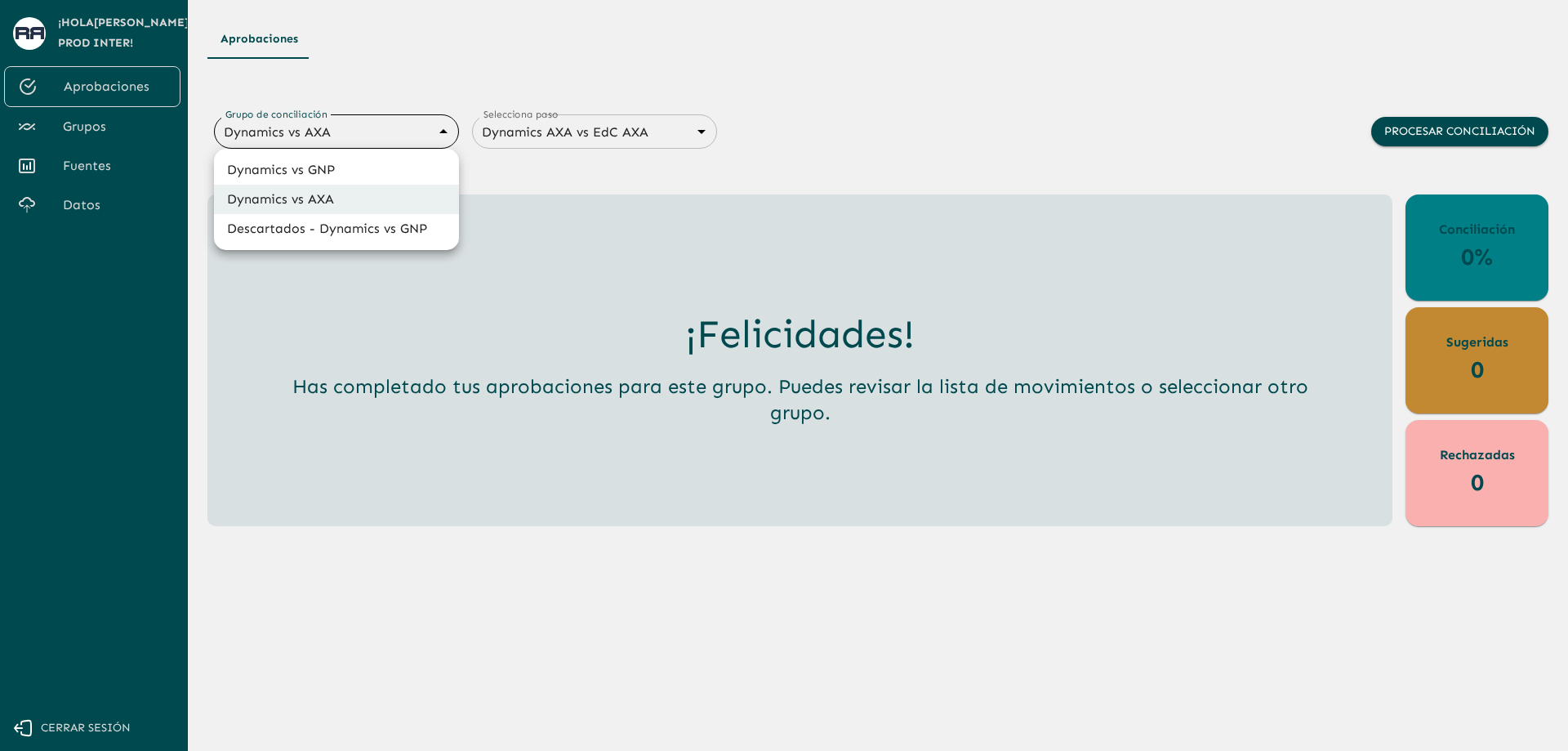
click at [344, 225] on li "Descartados - Dynamics vs GNP" at bounding box center [336, 229] width 245 height 29
type input "6854393e15205559d9cb70bf"
type input "686e86cb27282ebeaa09896c"
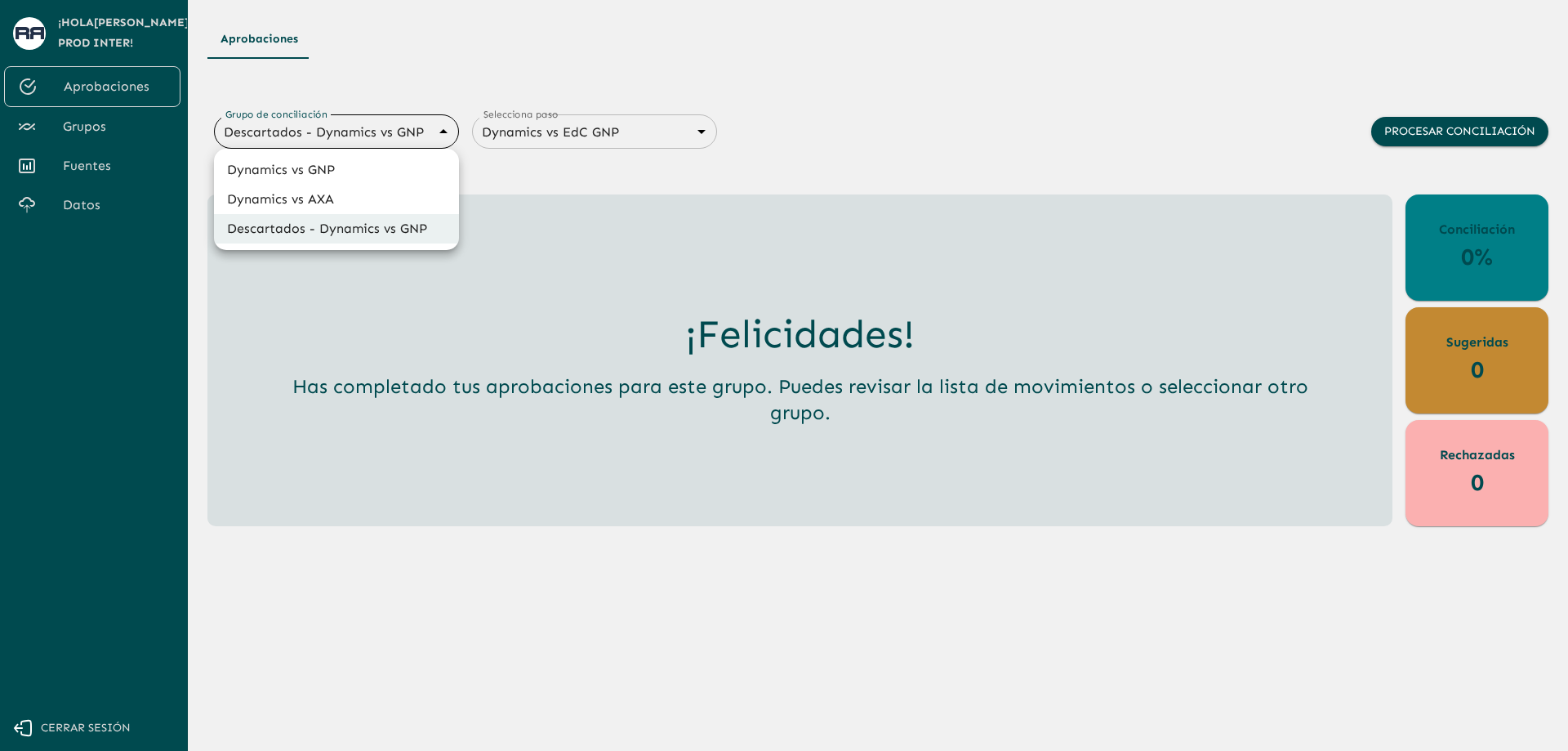
click at [379, 139] on body "Se están procesando los movimientos. Algunas acciones permanecerán deshabilitad…" at bounding box center [784, 375] width 1568 height 751
click at [383, 196] on li "Dynamics vs AXA" at bounding box center [336, 199] width 245 height 29
type input "688d0fb445366dcf85fc95f2"
type input "688d222080ad215155b0dc6c"
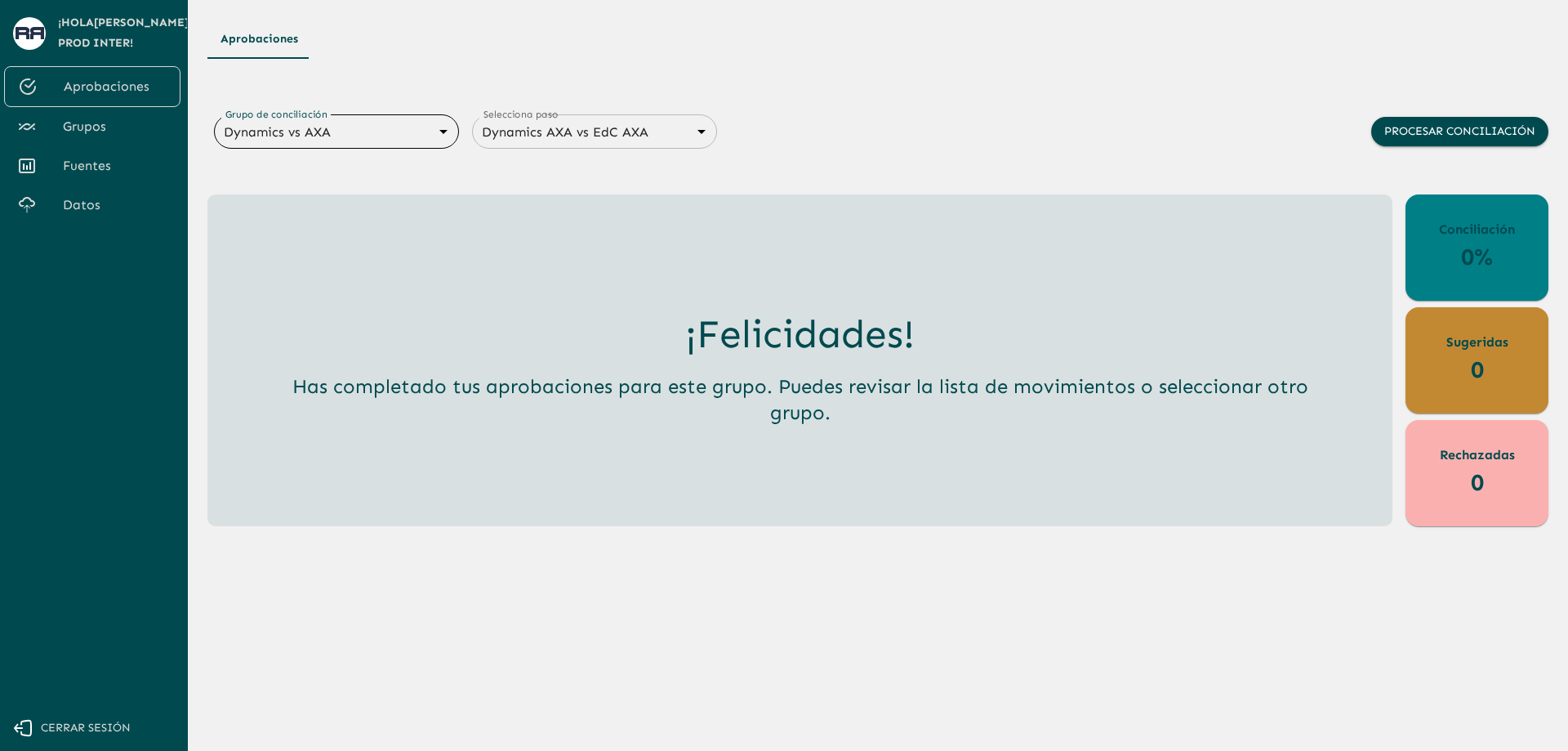
click at [377, 133] on body "Se están procesando los movimientos. Algunas acciones permanecerán deshabilitad…" at bounding box center [784, 375] width 1568 height 751
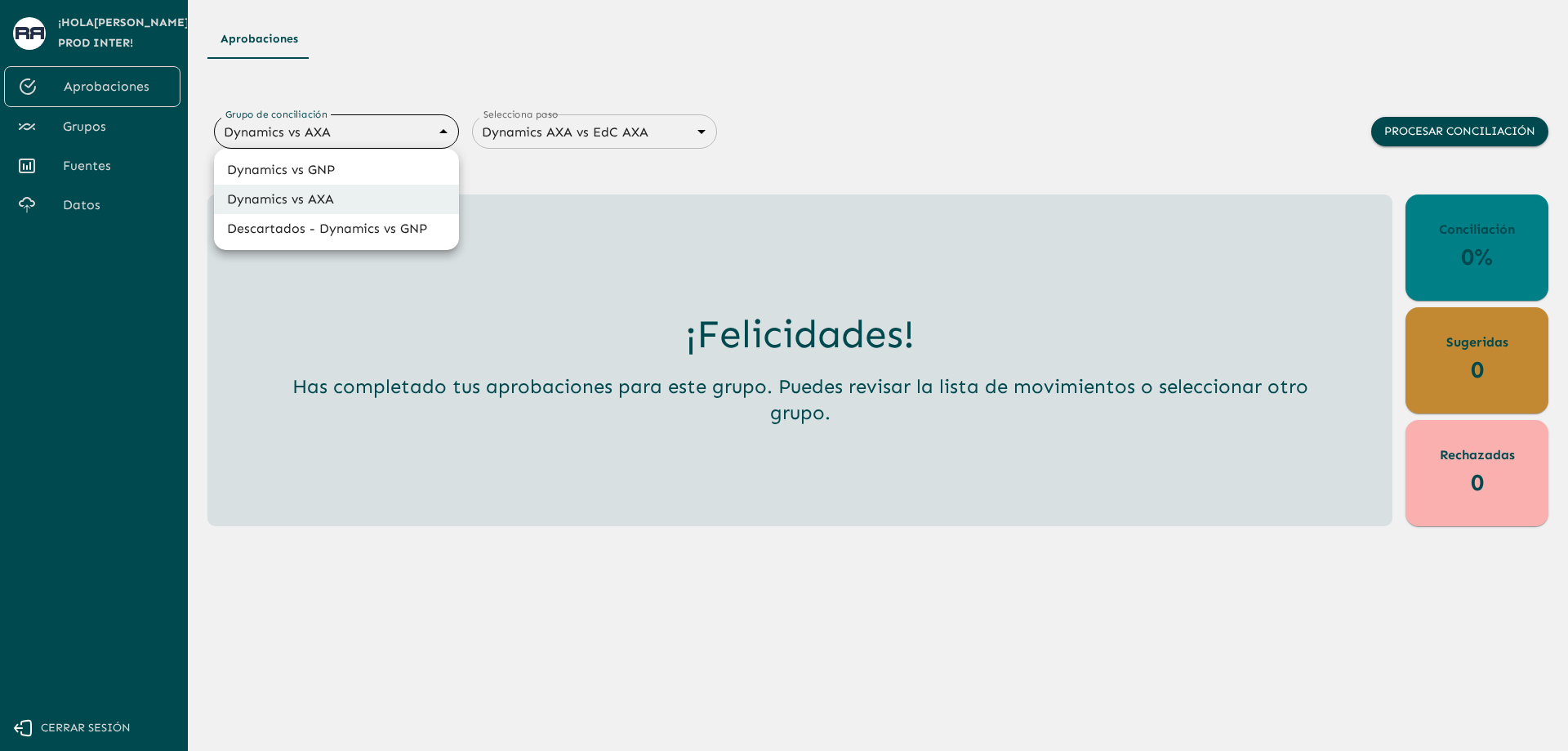
click at [375, 164] on li "Dynamics vs GNP" at bounding box center [336, 170] width 245 height 29
type input "6848843415205559d9cb70b5"
type input "68487f30547a47458232f6ec"
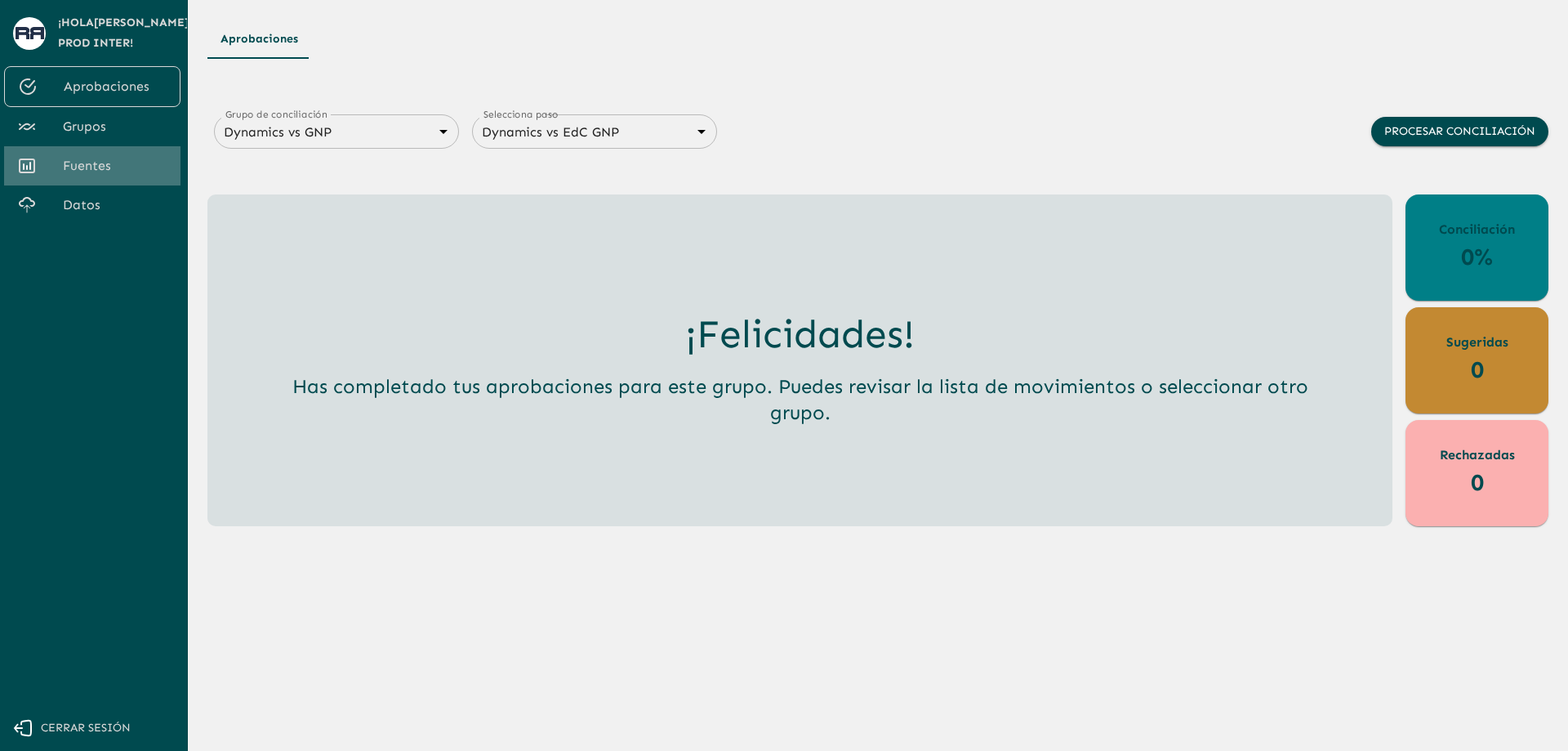
click at [109, 164] on span "Fuentes" at bounding box center [114, 166] width 104 height 20
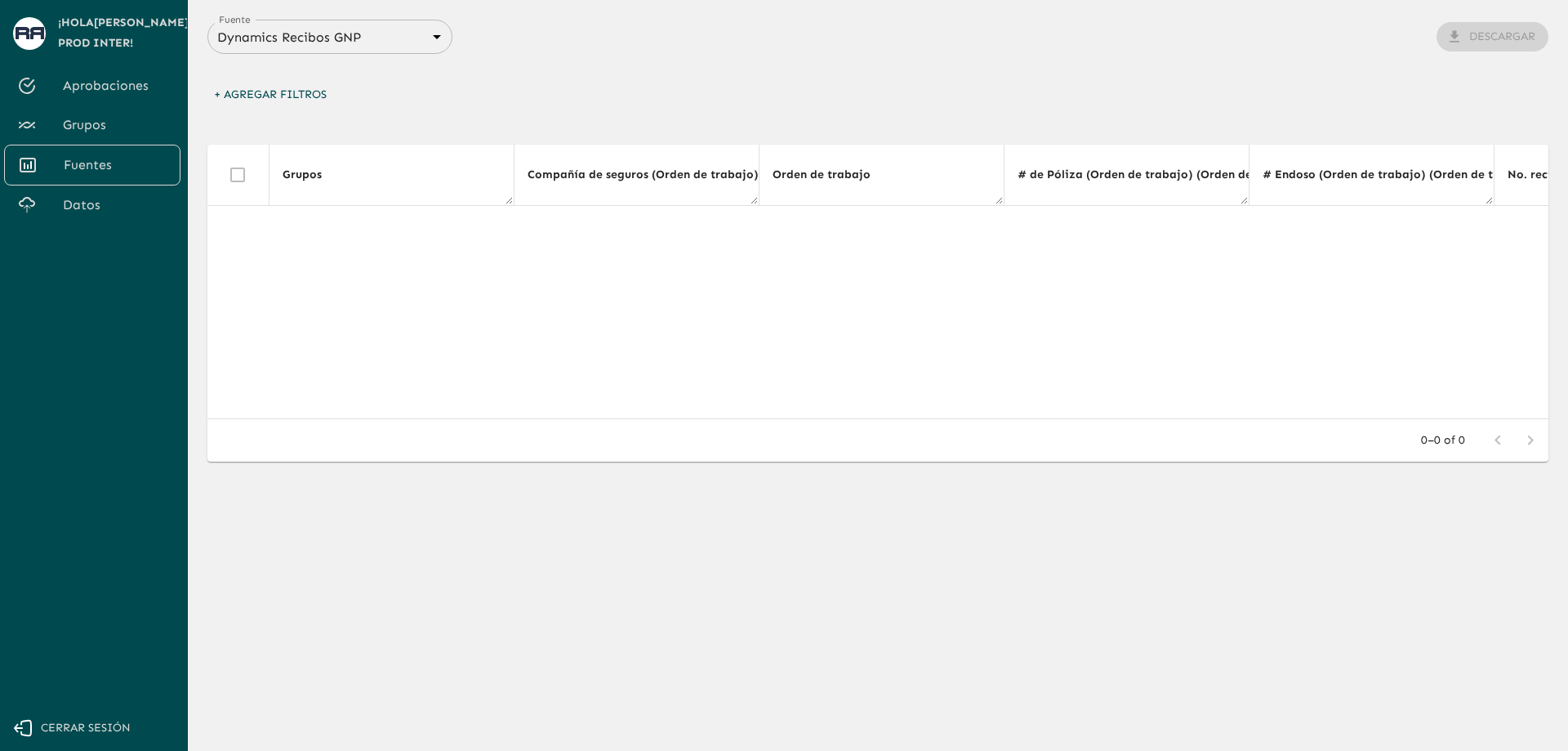
click at [1398, 94] on div "+ Agregar Filtros" at bounding box center [877, 99] width 1340 height 38
click at [394, 29] on body "Se están procesando los movimientos. Algunas acciones permanecerán deshabilitad…" at bounding box center [784, 375] width 1568 height 751
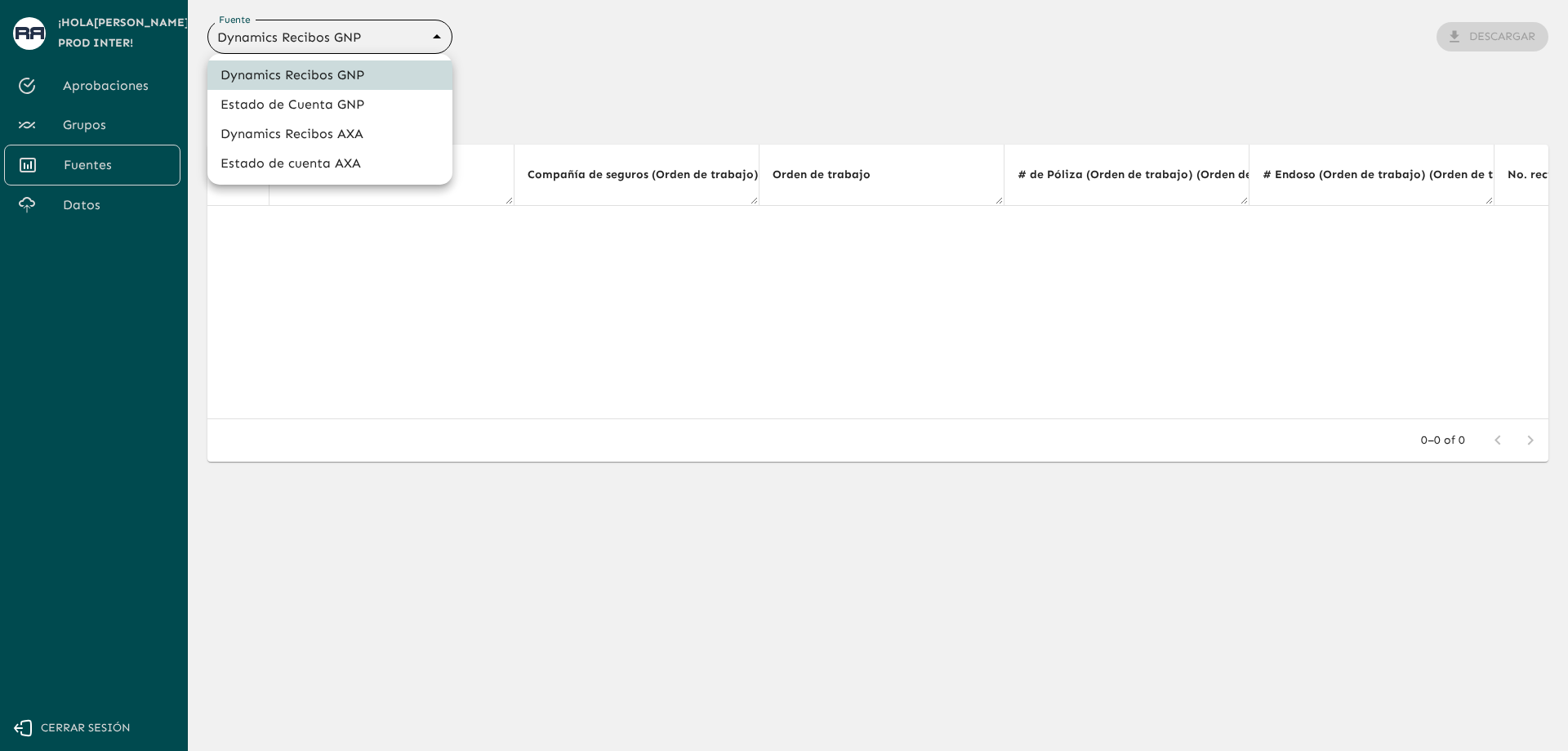
click at [389, 135] on li "Dynamics Recibos AXA" at bounding box center [329, 134] width 245 height 29
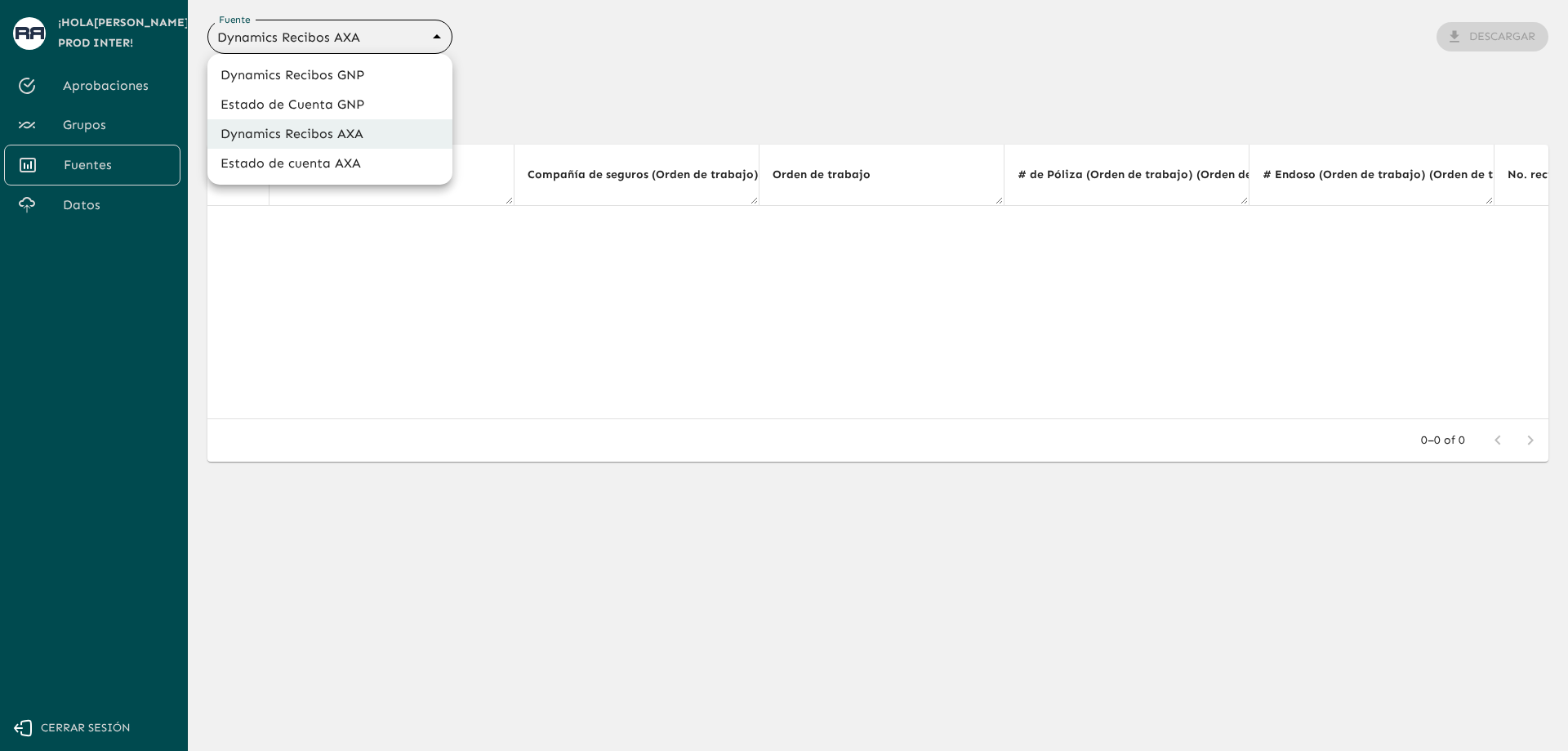
click at [376, 39] on body "Se están procesando los movimientos. Algunas acciones permanecerán deshabilitad…" at bounding box center [784, 375] width 1568 height 751
click at [359, 99] on li "Estado de Cuenta GNP" at bounding box center [329, 104] width 245 height 29
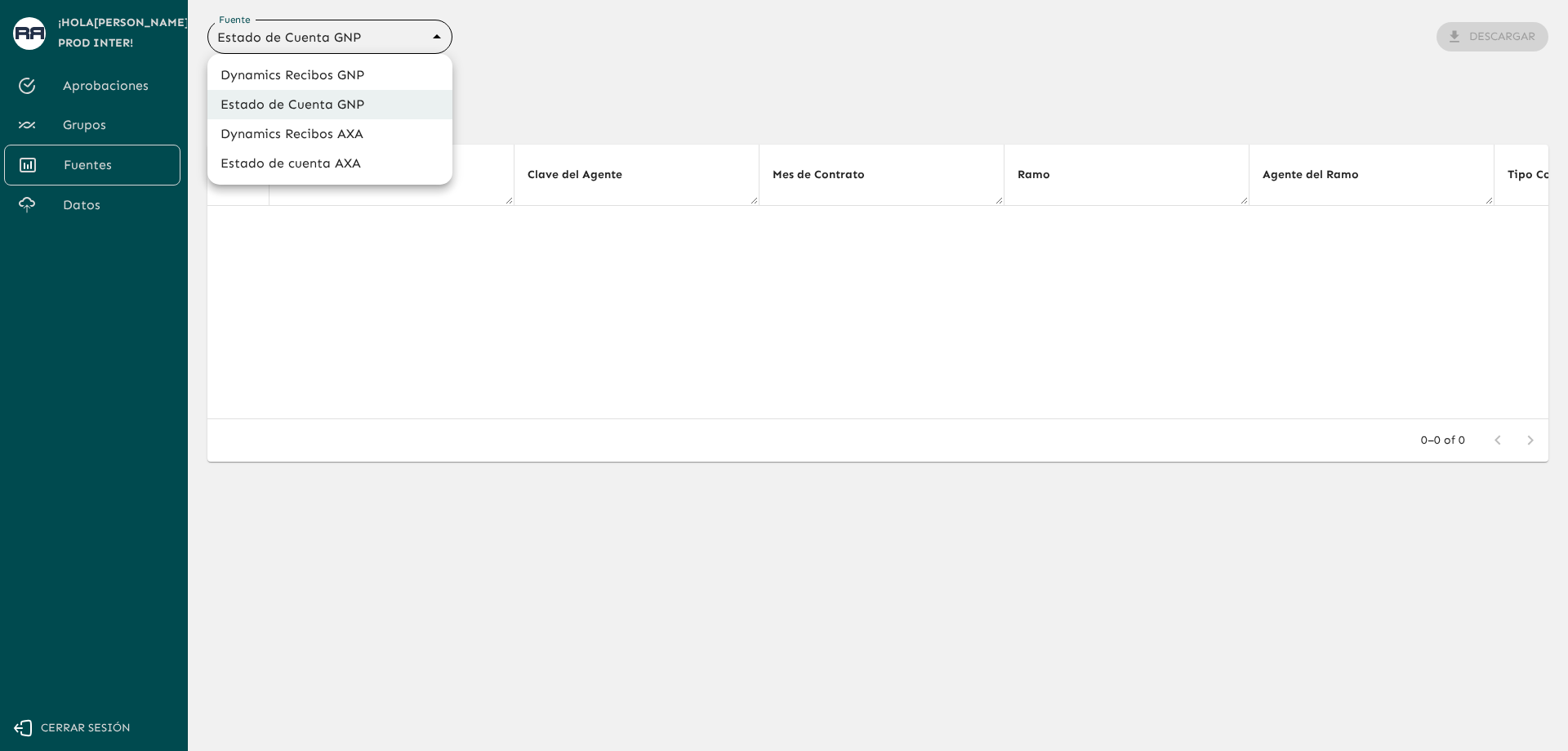
click at [388, 38] on body "Se están procesando los movimientos. Algunas acciones permanecerán deshabilitad…" at bounding box center [784, 375] width 1568 height 751
click at [341, 163] on li "Estado de cuenta AXA" at bounding box center [329, 163] width 245 height 29
type input "688d3623321e4b428189379d"
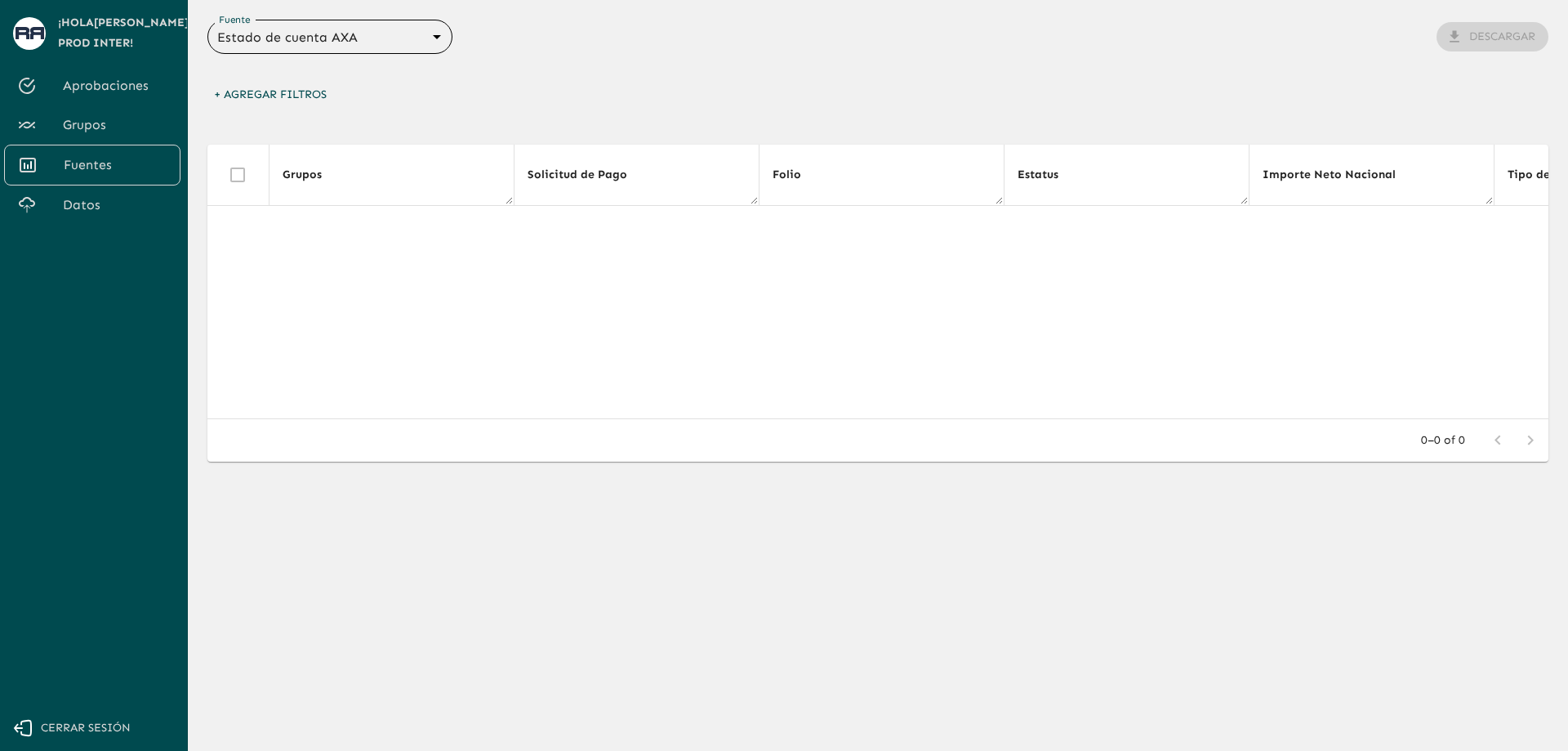
click at [366, 42] on body "Se están procesando los movimientos. Algunas acciones permanecerán deshabilitad…" at bounding box center [784, 375] width 1568 height 751
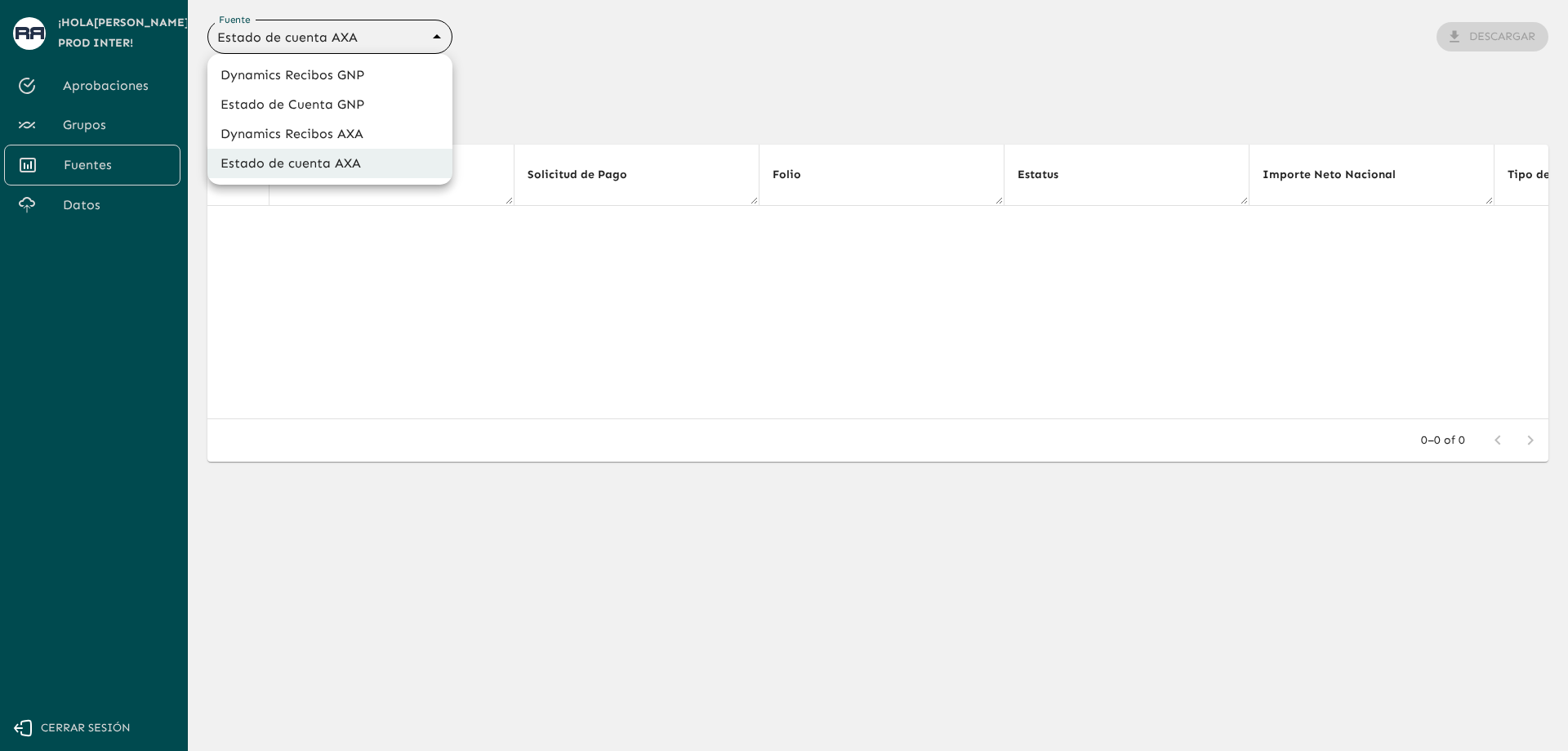
click at [550, 87] on div at bounding box center [784, 375] width 1568 height 751
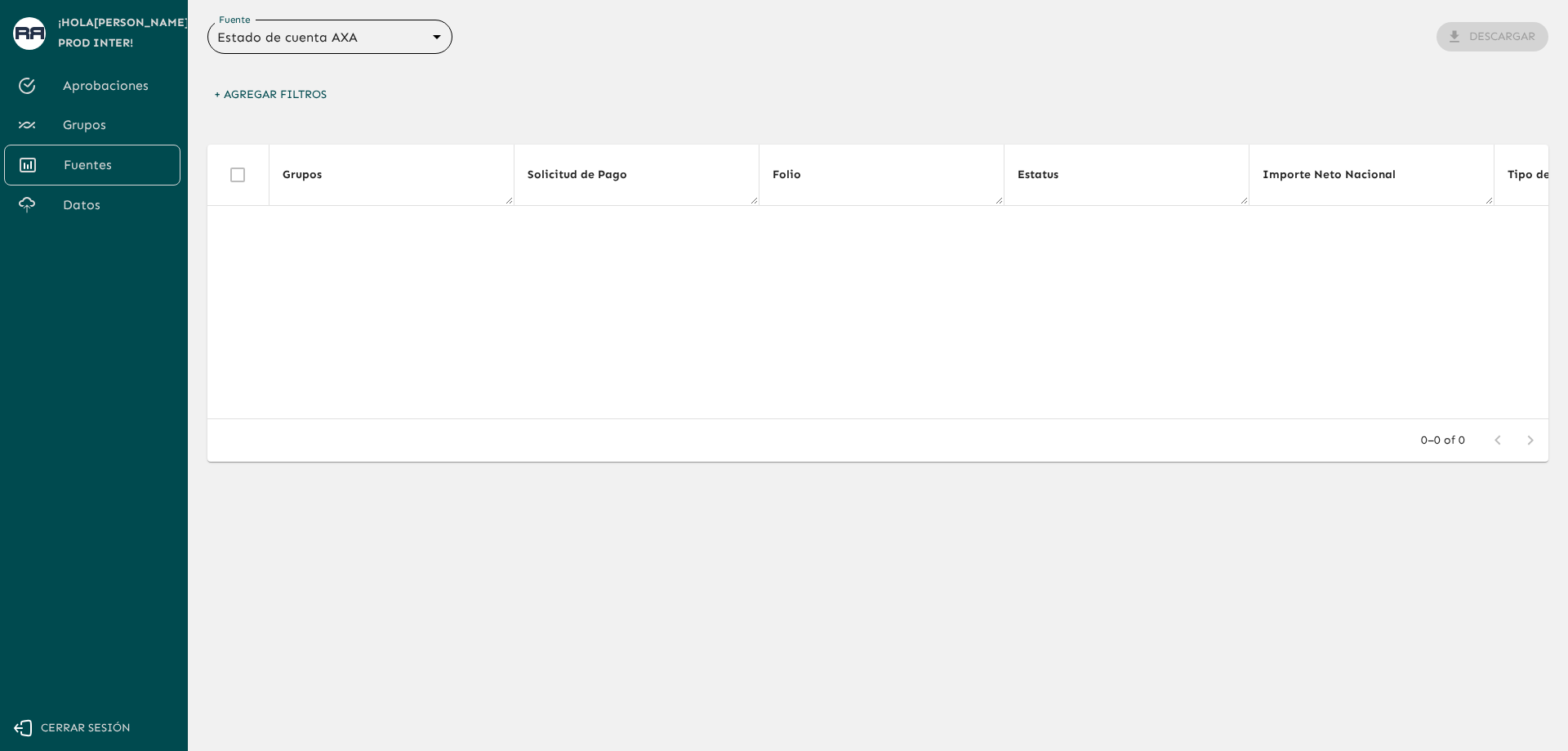
click at [131, 82] on span "Aprobaciones" at bounding box center [114, 86] width 104 height 20
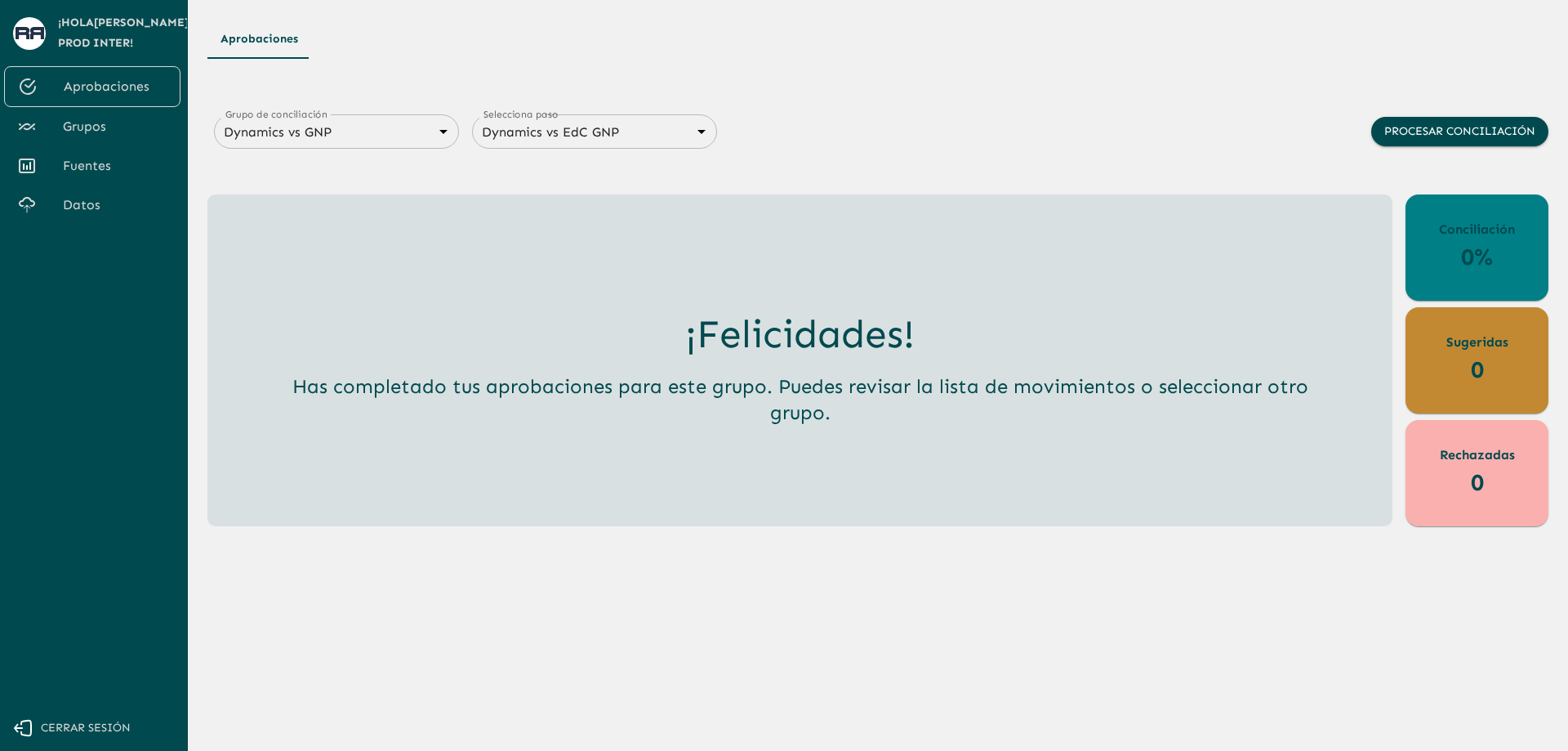
click at [389, 129] on body "Se están procesando los movimientos. Algunas acciones permanecerán deshabilitad…" at bounding box center [784, 375] width 1568 height 751
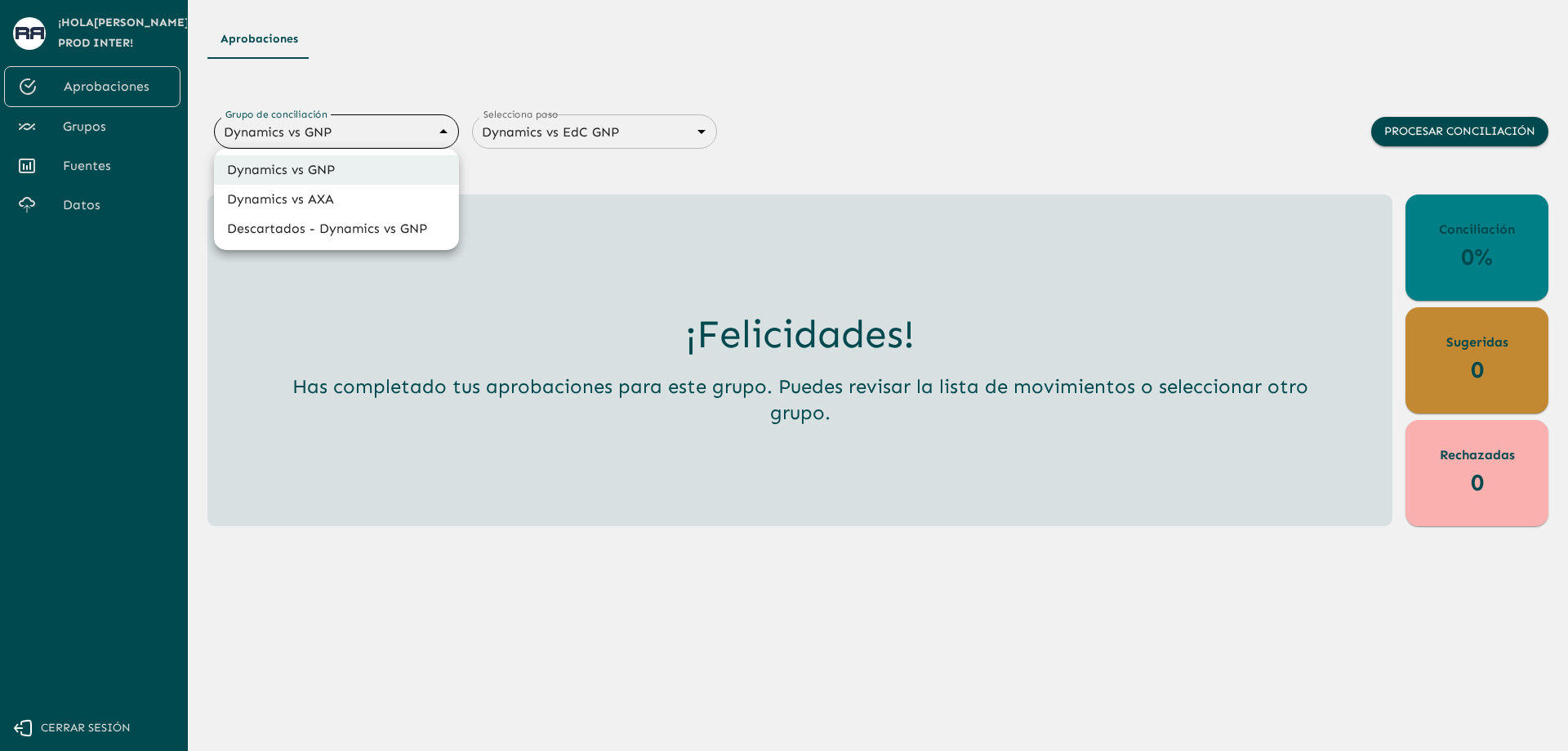
click at [332, 195] on li "Dynamics vs AXA" at bounding box center [336, 199] width 245 height 29
type input "688d0fb445366dcf85fc95f2"
type input "688d222080ad215155b0dc6c"
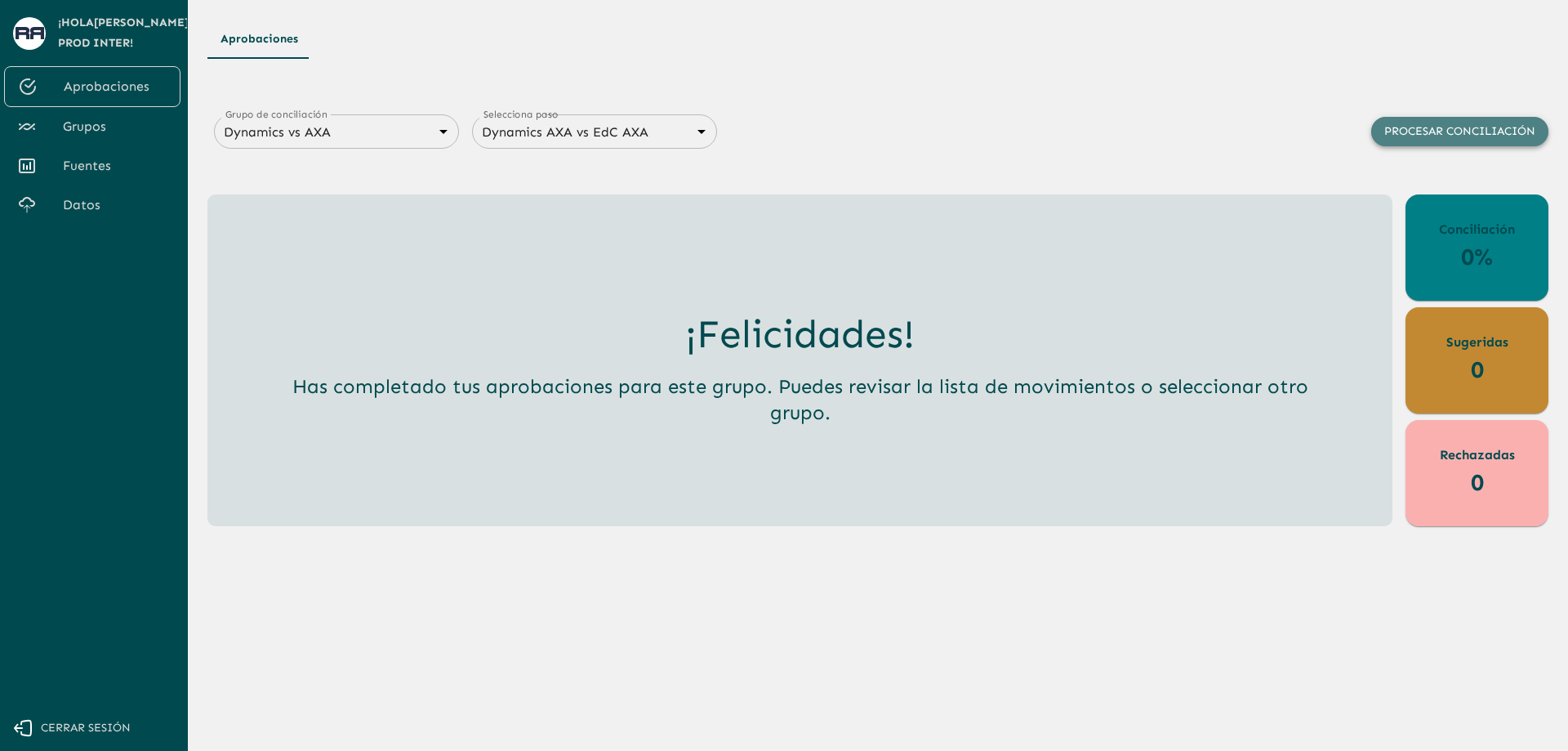
click at [1411, 121] on button "Procesar conciliación" at bounding box center [1459, 132] width 178 height 30
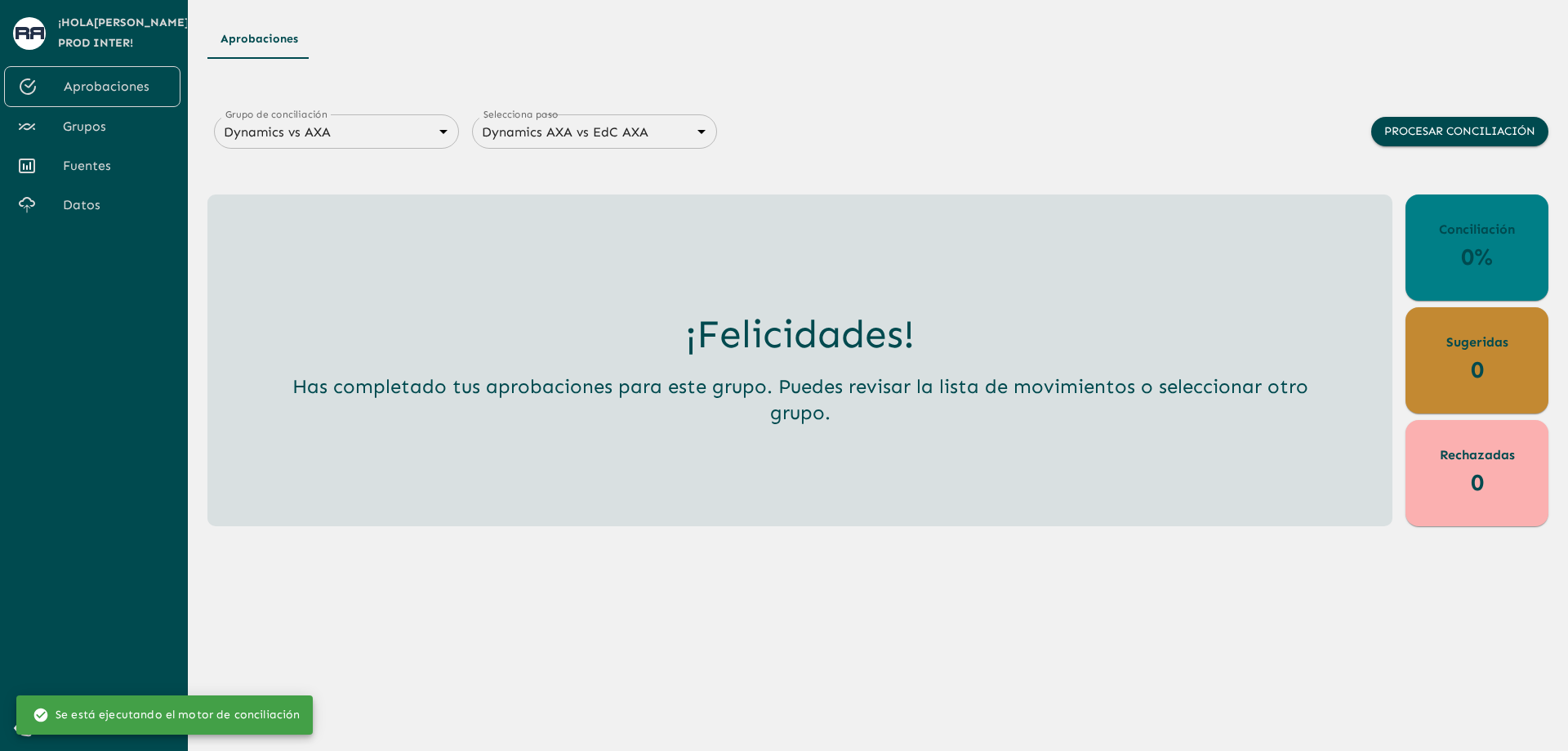
click at [413, 129] on body "Se están procesando los movimientos. Algunas acciones permanecerán deshabilitad…" at bounding box center [784, 375] width 1568 height 751
click at [402, 169] on li "Dynamics vs GNP" at bounding box center [336, 170] width 245 height 29
type input "6848843415205559d9cb70b5"
type input "68487f30547a47458232f6ec"
click at [394, 130] on body "Se están procesando los movimientos. Algunas acciones permanecerán deshabilitad…" at bounding box center [784, 375] width 1568 height 751
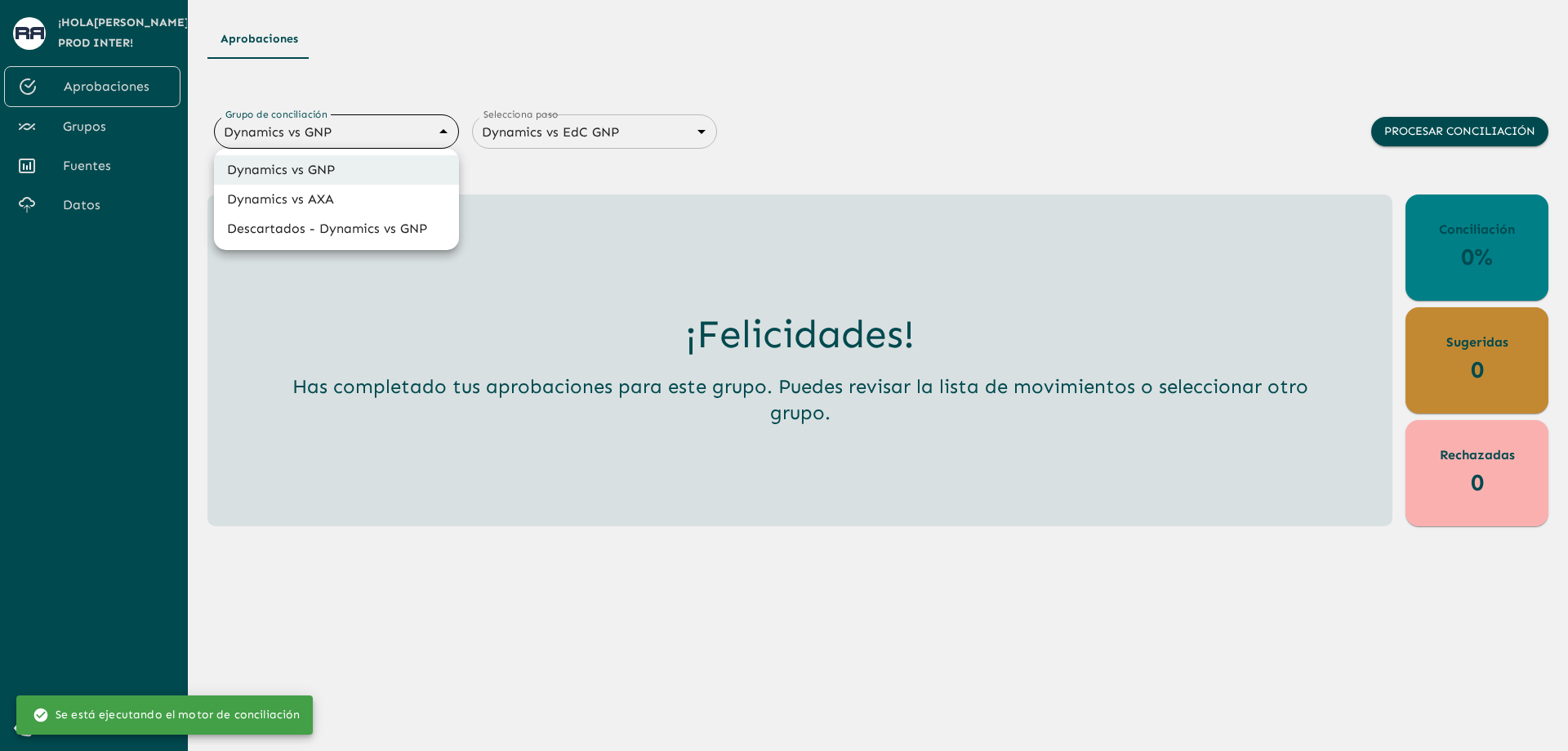
click at [377, 202] on li "Dynamics vs AXA" at bounding box center [336, 199] width 245 height 29
type input "688d0fb445366dcf85fc95f2"
type input "688d222080ad215155b0dc6c"
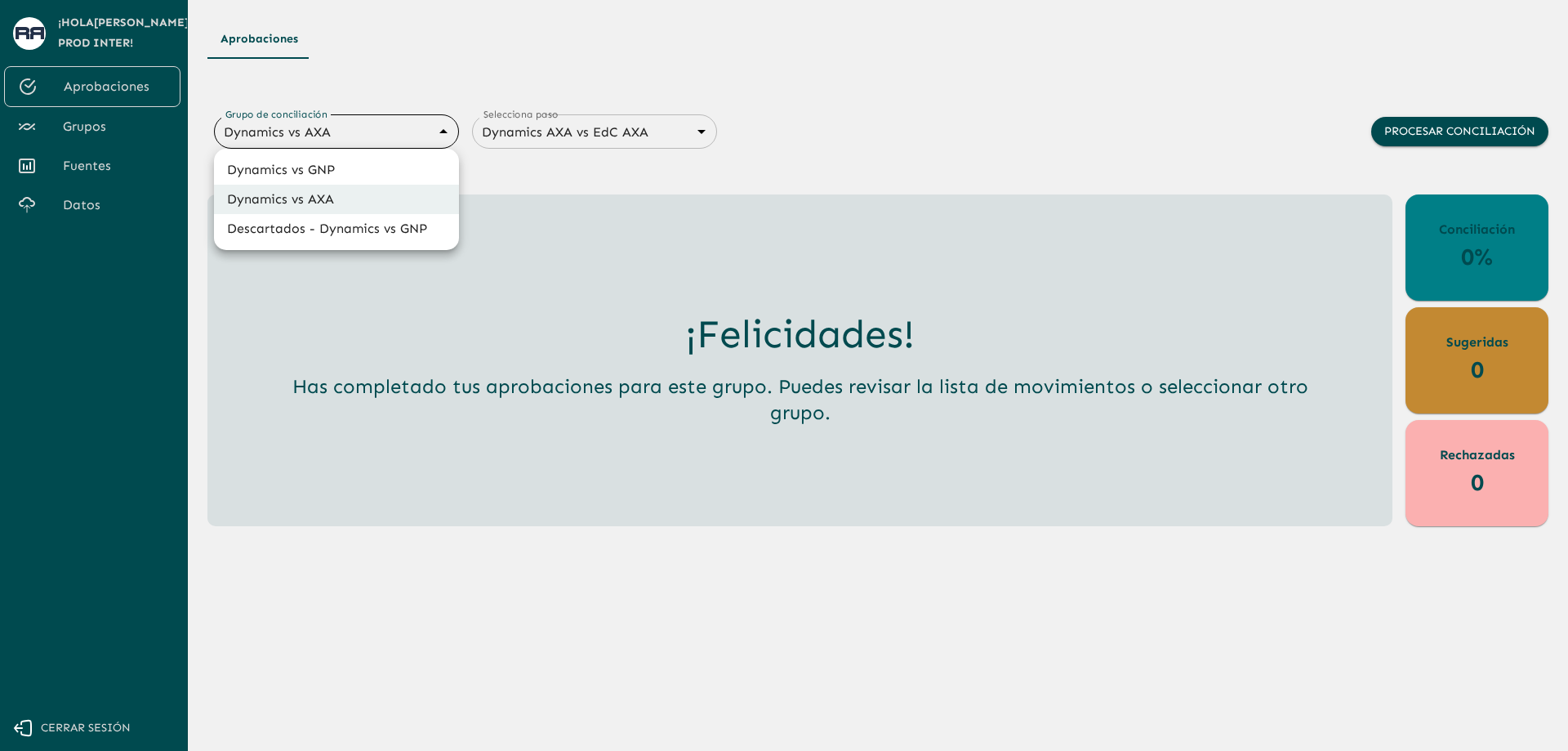
click at [387, 129] on body "Se están procesando los movimientos. Algunas acciones permanecerán deshabilitad…" at bounding box center [784, 375] width 1568 height 751
click at [372, 231] on li "Descartados - Dynamics vs GNP" at bounding box center [336, 229] width 245 height 29
type input "6854393e15205559d9cb70bf"
type input "686e86cb27282ebeaa09896c"
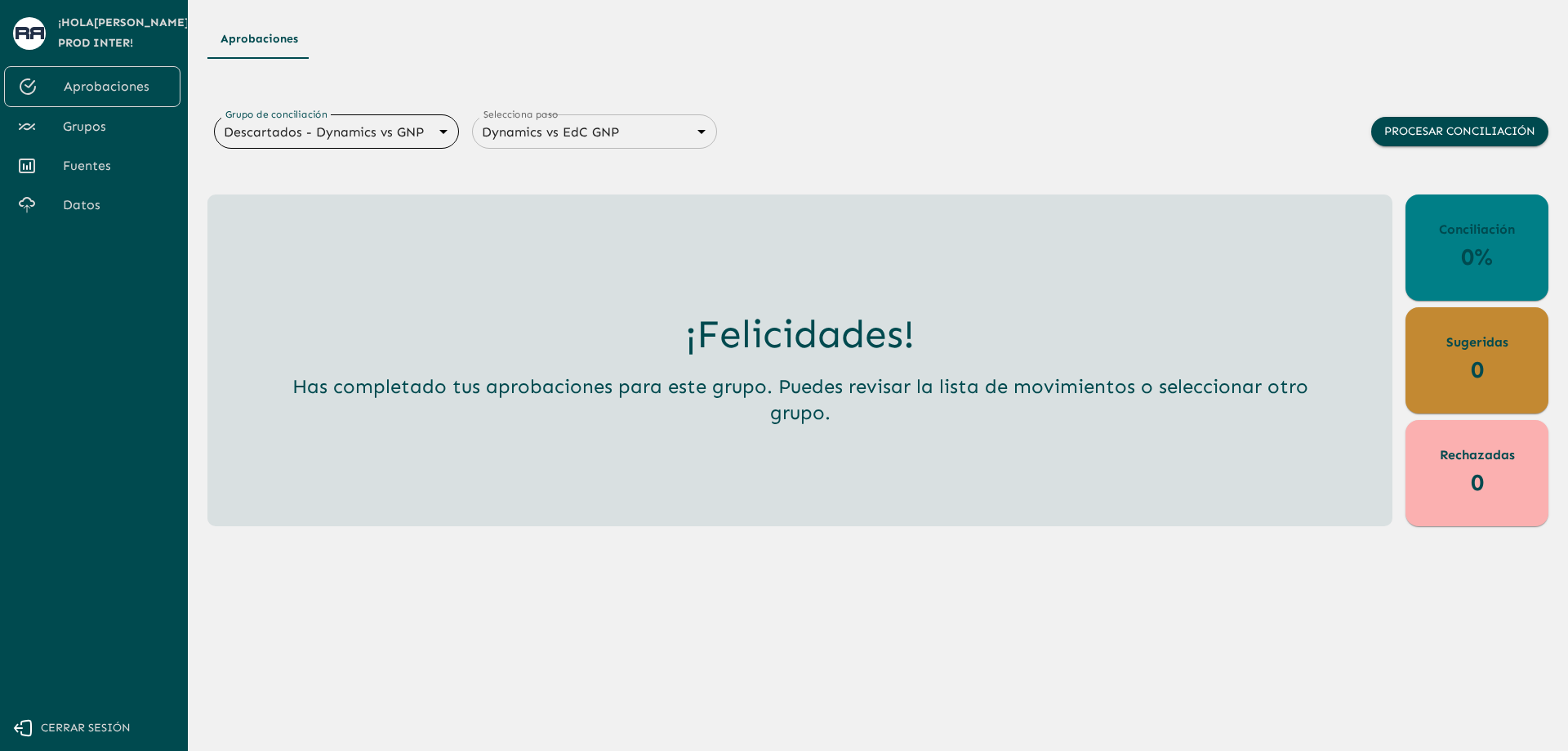
click at [401, 136] on body "Se están procesando los movimientos. Algunas acciones permanecerán deshabilitad…" at bounding box center [784, 375] width 1568 height 751
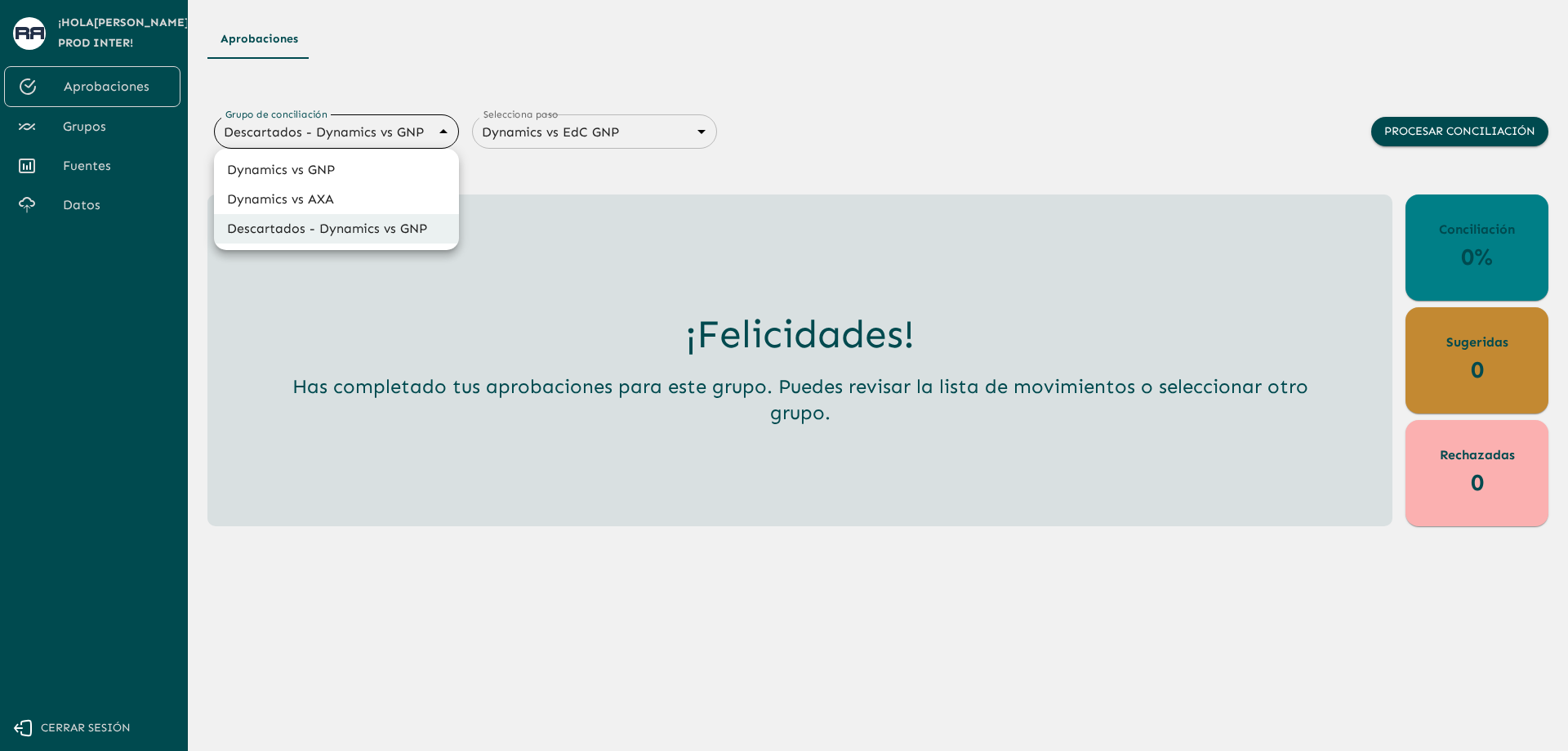
click at [383, 181] on li "Dynamics vs GNP" at bounding box center [336, 170] width 245 height 29
type input "6848843415205559d9cb70b5"
type input "68487f30547a47458232f6ec"
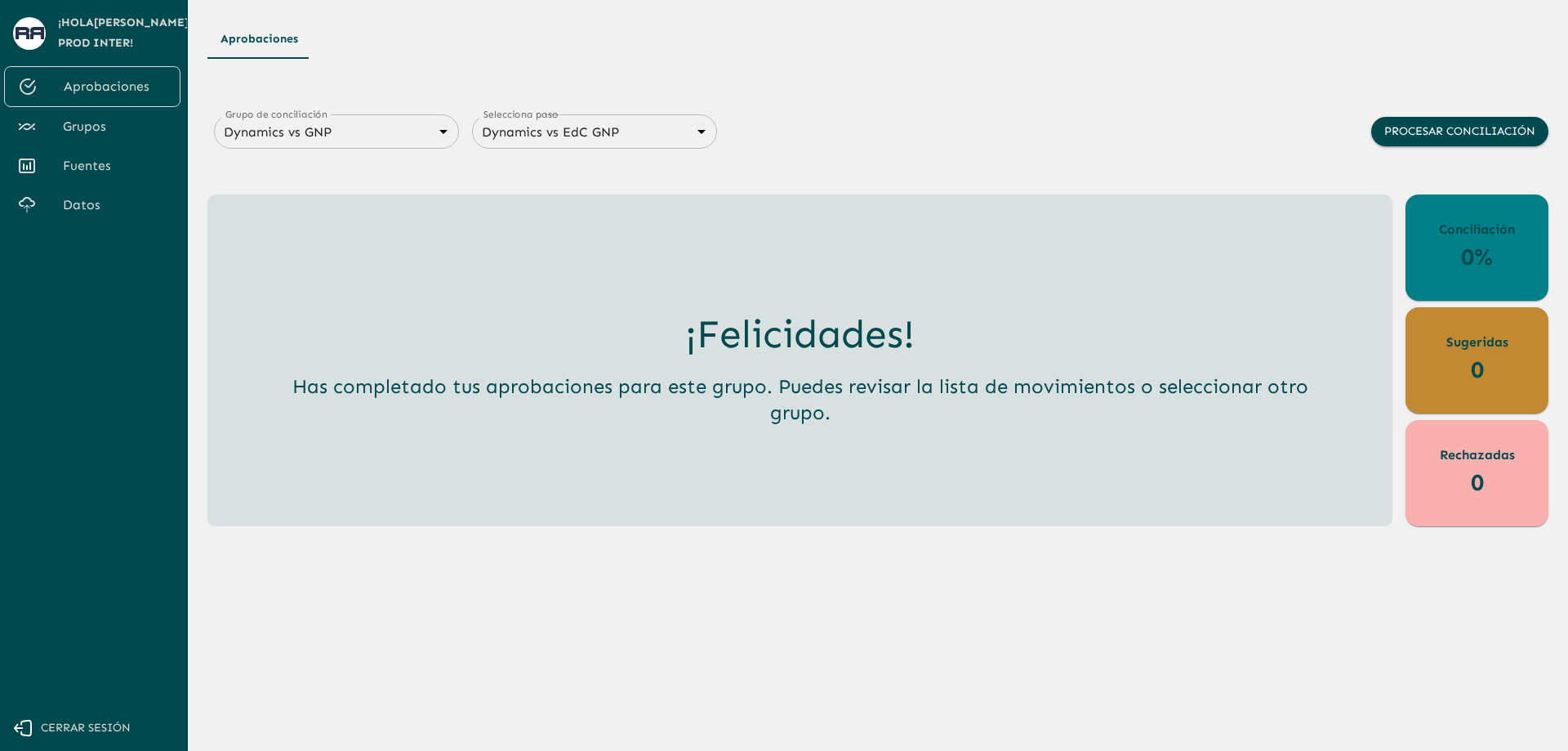
click at [117, 742] on button "Cerrar sesión" at bounding box center [90, 729] width 180 height 46
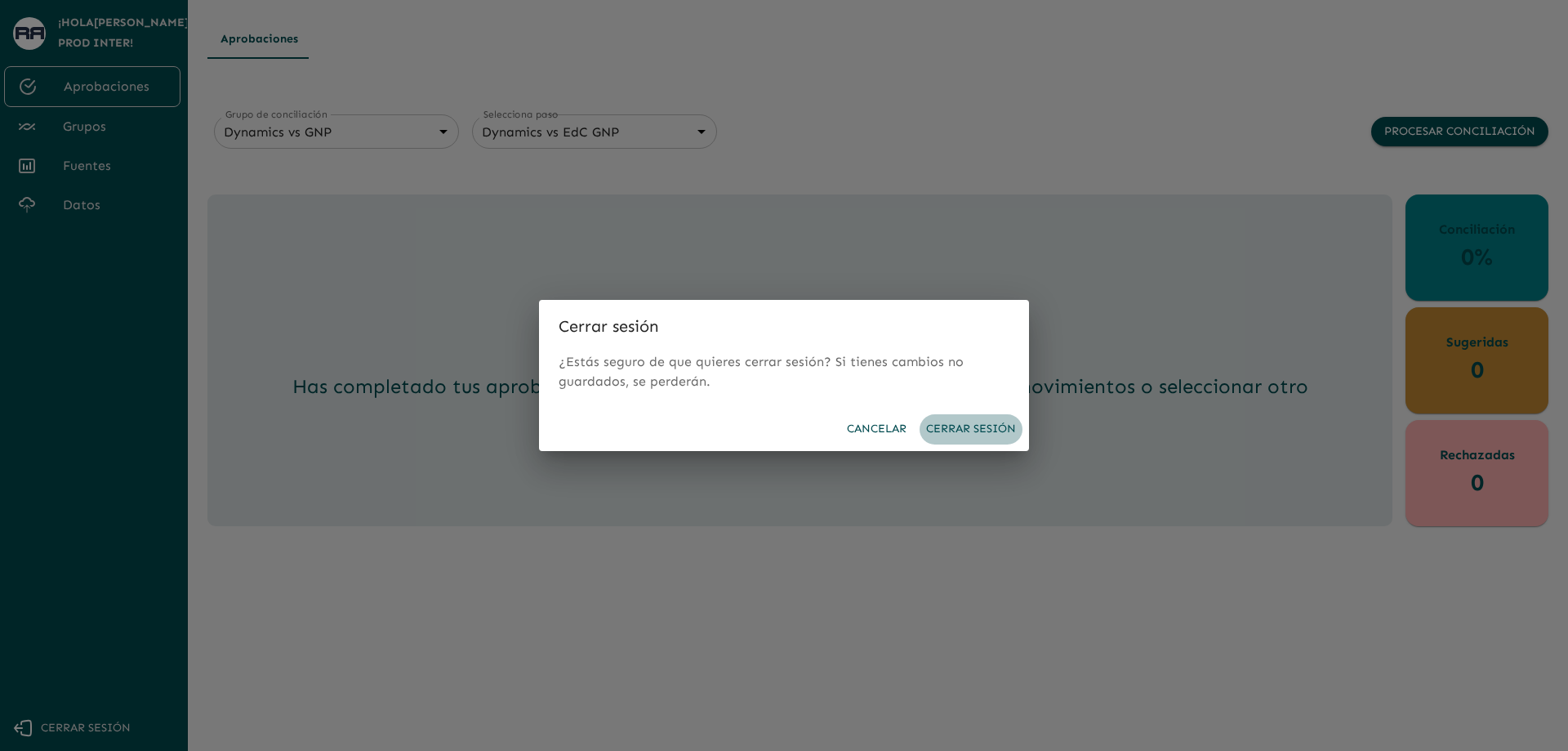
click at [990, 430] on button "Cerrar sesión" at bounding box center [970, 430] width 103 height 30
